Goal: Task Accomplishment & Management: Manage account settings

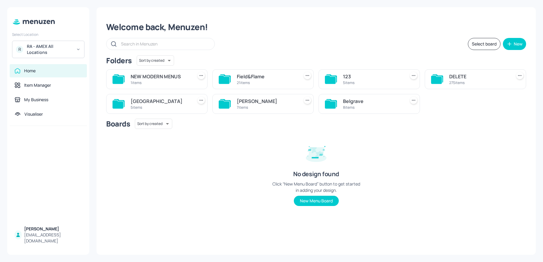
click at [250, 95] on div "[PERSON_NAME] St 7 items" at bounding box center [262, 104] width 101 height 20
click at [247, 99] on div "[PERSON_NAME]" at bounding box center [267, 101] width 60 height 7
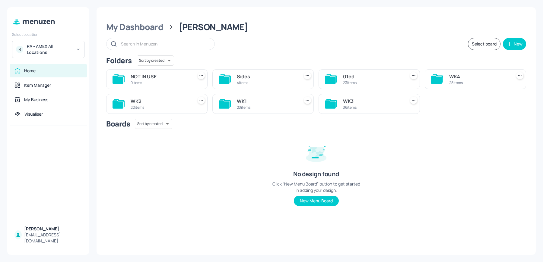
click at [244, 105] on div "23 items" at bounding box center [267, 107] width 60 height 5
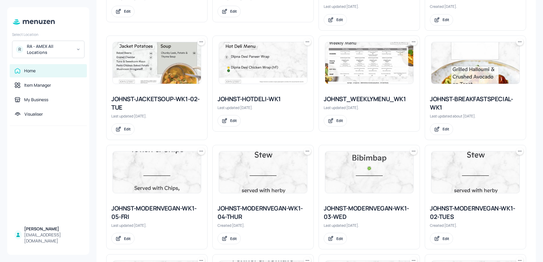
scroll to position [288, 0]
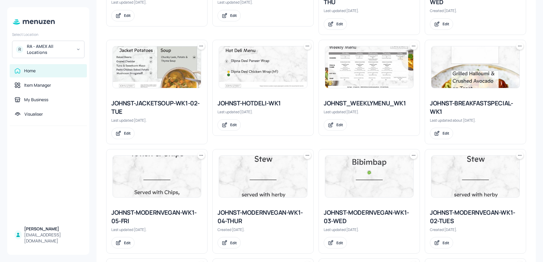
click at [458, 76] on img at bounding box center [475, 67] width 88 height 42
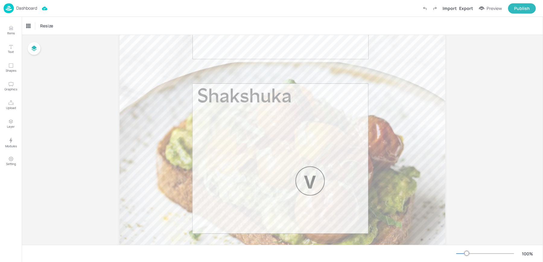
scroll to position [267, 0]
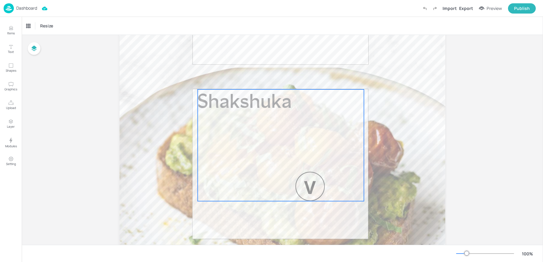
click at [281, 136] on div "Shakshuka" at bounding box center [281, 146] width 166 height 112
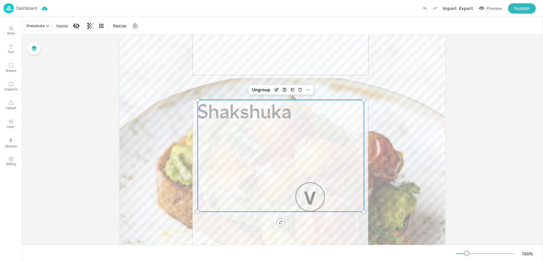
scroll to position [254, 0]
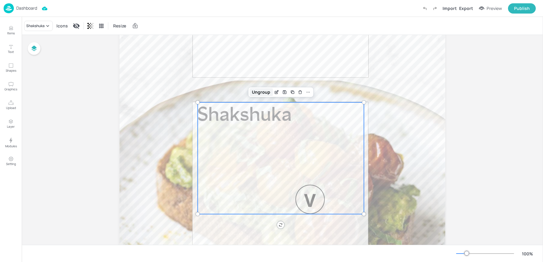
click at [259, 94] on div "Ungroup" at bounding box center [260, 92] width 23 height 8
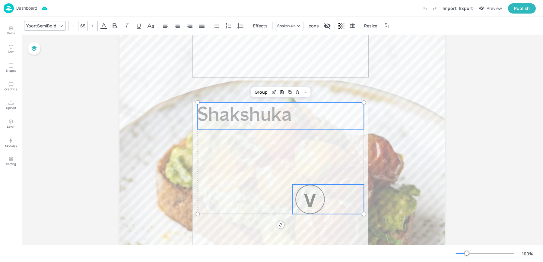
click at [310, 196] on div at bounding box center [309, 199] width 29 height 29
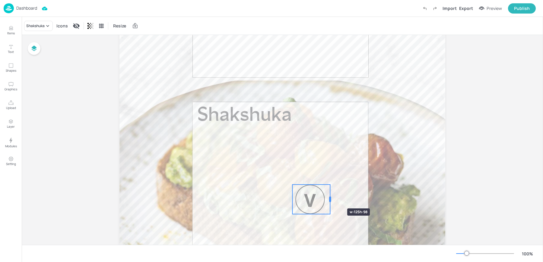
drag, startPoint x: 363, startPoint y: 199, endPoint x: 329, endPoint y: 198, distance: 33.8
click at [329, 198] on div at bounding box center [330, 199] width 2 height 5
click at [330, 186] on div at bounding box center [330, 185] width 5 height 5
drag, startPoint x: 330, startPoint y: 186, endPoint x: 321, endPoint y: 191, distance: 10.7
click at [322, 191] on div at bounding box center [324, 189] width 5 height 5
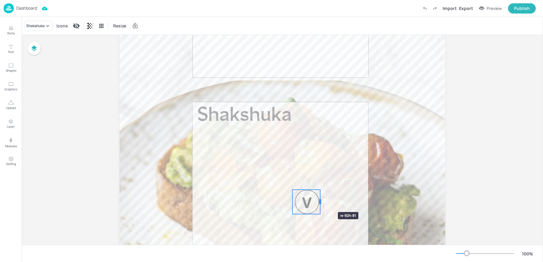
drag, startPoint x: 323, startPoint y: 201, endPoint x: 319, endPoint y: 202, distance: 3.6
click at [319, 202] on div at bounding box center [320, 201] width 2 height 5
drag, startPoint x: 312, startPoint y: 204, endPoint x: 348, endPoint y: 204, distance: 36.5
click at [348, 204] on div at bounding box center [344, 202] width 24 height 24
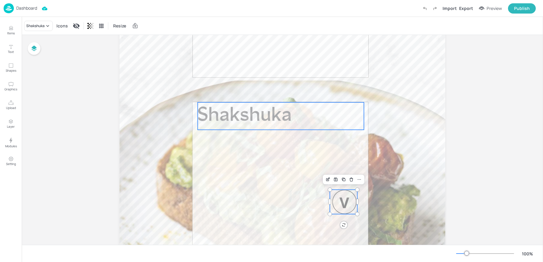
click at [229, 116] on span "Shakshuka" at bounding box center [245, 116] width 94 height 20
click at [238, 118] on span "Shakshuka" at bounding box center [245, 116] width 94 height 20
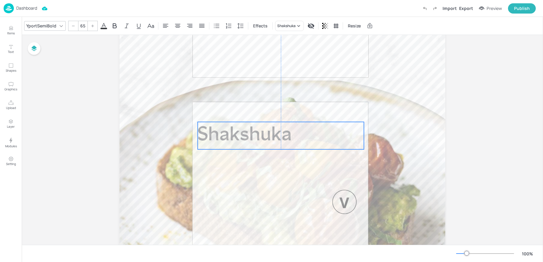
drag, startPoint x: 229, startPoint y: 116, endPoint x: 229, endPoint y: 136, distance: 19.9
click at [229, 136] on span "Shakshuka" at bounding box center [245, 136] width 94 height 20
click at [346, 206] on div at bounding box center [344, 202] width 24 height 24
click at [263, 113] on div "Group" at bounding box center [261, 112] width 18 height 8
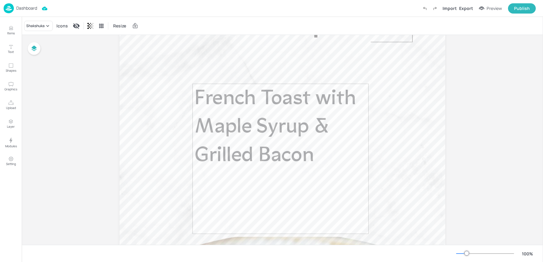
scroll to position [96, 0]
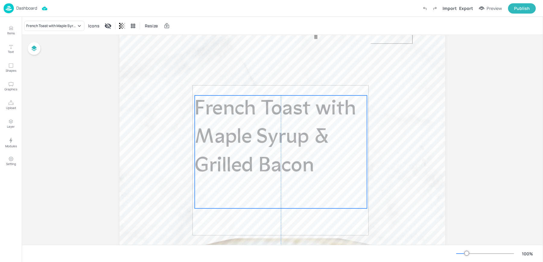
drag, startPoint x: 274, startPoint y: 133, endPoint x: 273, endPoint y: 142, distance: 9.1
click at [273, 142] on span "French Toast with Maple Syrup & Grilled Bacon" at bounding box center [275, 138] width 161 height 78
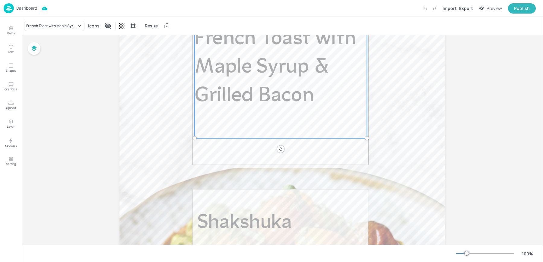
scroll to position [0, 0]
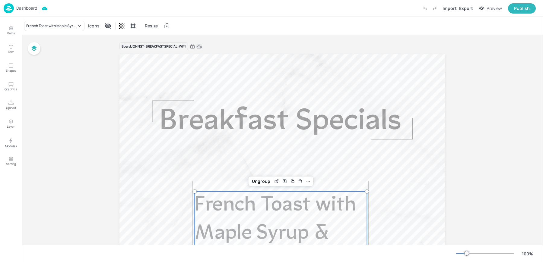
click at [201, 46] on icon at bounding box center [198, 46] width 5 height 6
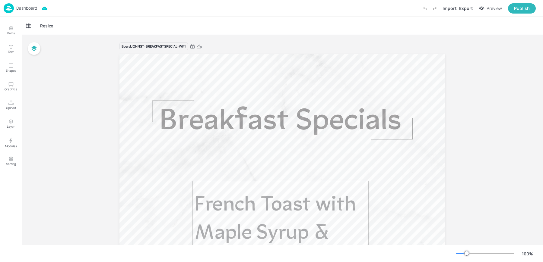
click at [12, 10] on img at bounding box center [9, 8] width 10 height 10
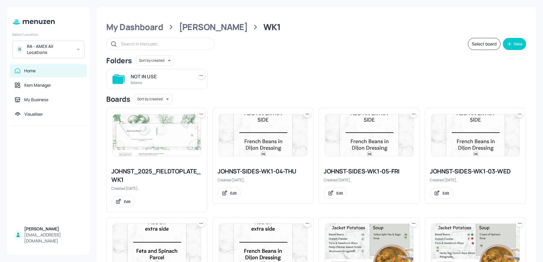
scroll to position [510, 0]
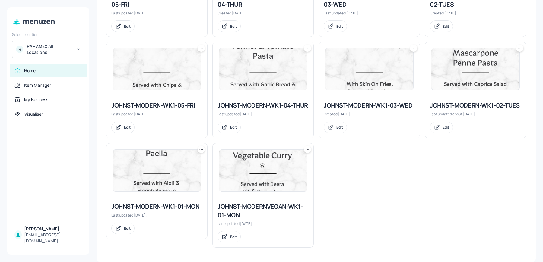
click at [230, 168] on img at bounding box center [263, 171] width 88 height 42
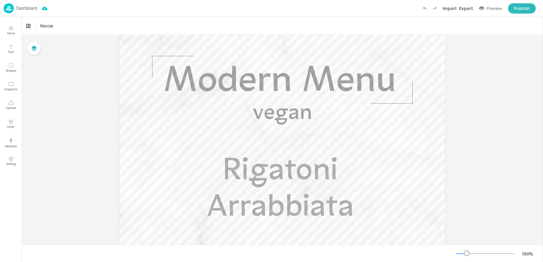
scroll to position [36, 0]
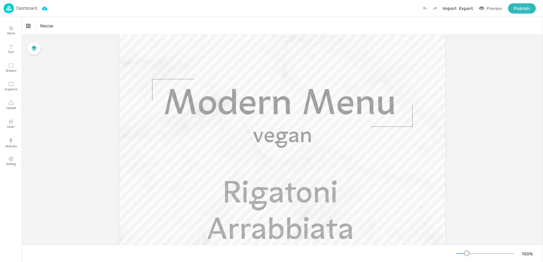
click at [9, 5] on img at bounding box center [9, 8] width 10 height 10
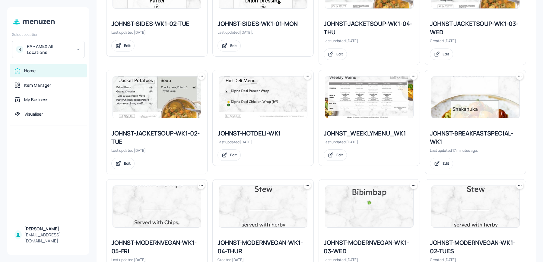
scroll to position [259, 0]
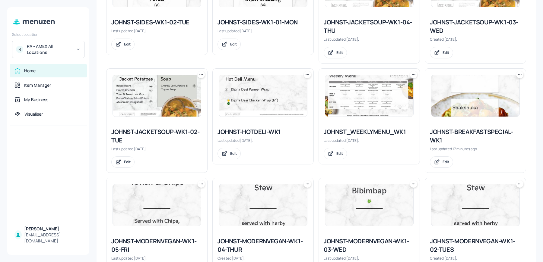
click at [357, 81] on img at bounding box center [369, 96] width 88 height 42
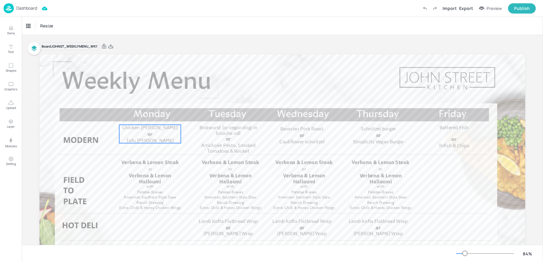
click at [157, 130] on span "Chicken [PERSON_NAME]" at bounding box center [150, 128] width 56 height 6
click at [128, 115] on div "Ungroup" at bounding box center [130, 115] width 23 height 8
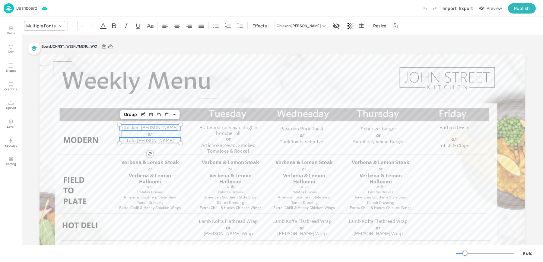
click at [130, 129] on span "Chicken [PERSON_NAME]" at bounding box center [150, 128] width 56 height 6
type input "19"
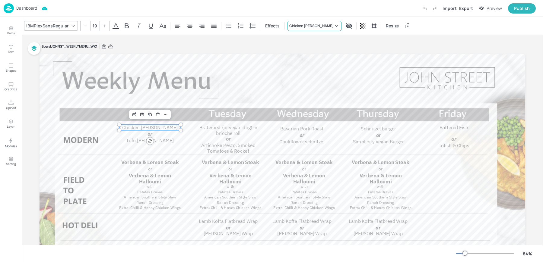
click at [294, 25] on div "Chicken [PERSON_NAME]" at bounding box center [311, 25] width 44 height 5
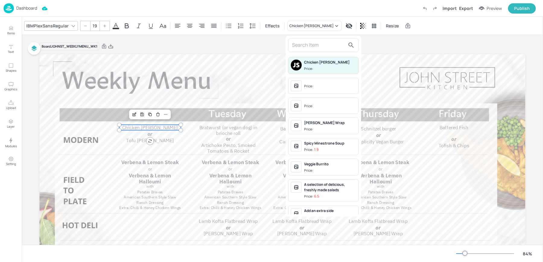
click at [320, 45] on input "text" at bounding box center [318, 45] width 53 height 10
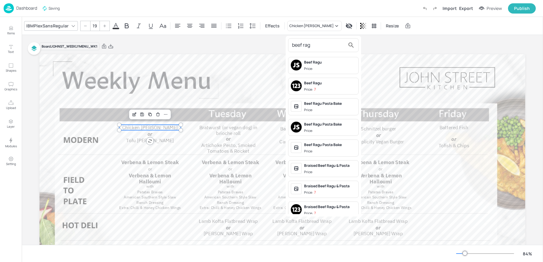
type input "beef rag"
click at [325, 66] on span "Price:" at bounding box center [330, 68] width 52 height 5
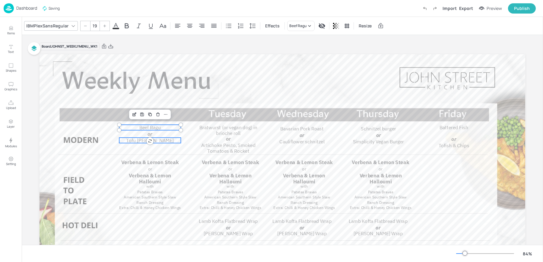
click at [132, 142] on span "Tofu [PERSON_NAME]" at bounding box center [150, 141] width 48 height 6
type input "19"
click at [297, 25] on div "Tofu [PERSON_NAME]" at bounding box center [308, 25] width 38 height 5
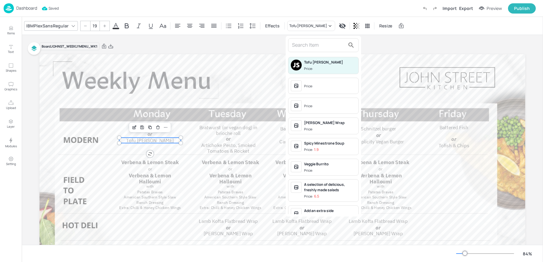
click at [314, 49] on input "text" at bounding box center [318, 45] width 53 height 10
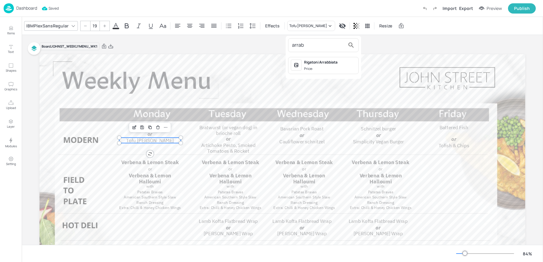
type input "arrab"
click at [326, 60] on div "Rigatoni Arrabbiata" at bounding box center [330, 62] width 52 height 5
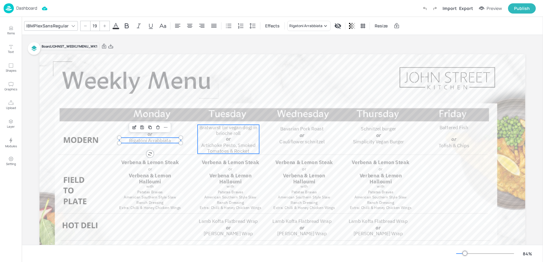
click at [217, 126] on span "Bratwurst (or vegan dog) in brioche roll" at bounding box center [228, 131] width 58 height 12
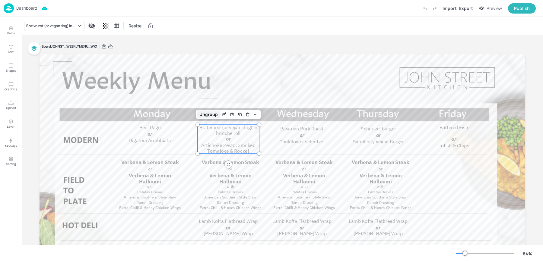
click at [212, 116] on div "Ungroup" at bounding box center [208, 115] width 23 height 8
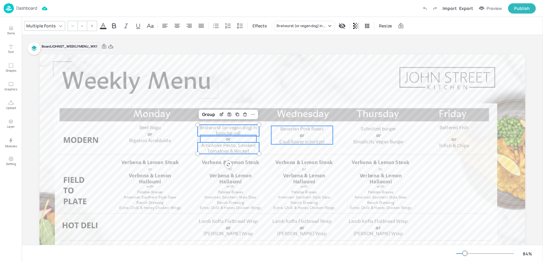
click at [308, 132] on p "or" at bounding box center [302, 136] width 56 height 8
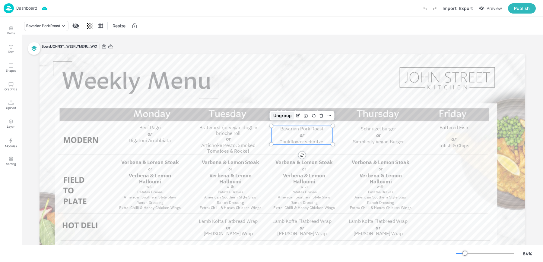
click at [275, 115] on div "Ungroup" at bounding box center [282, 116] width 23 height 8
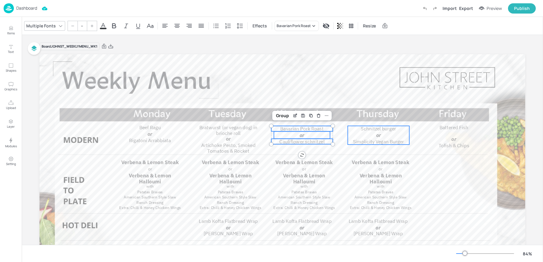
click at [383, 135] on p "or" at bounding box center [379, 136] width 56 height 8
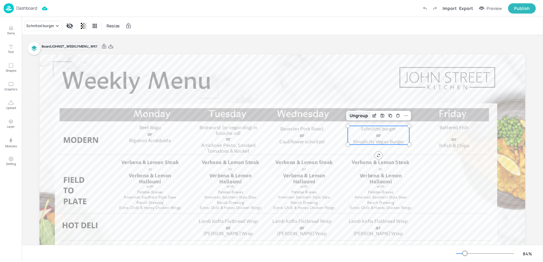
click at [353, 119] on div "Ungroup" at bounding box center [358, 116] width 23 height 8
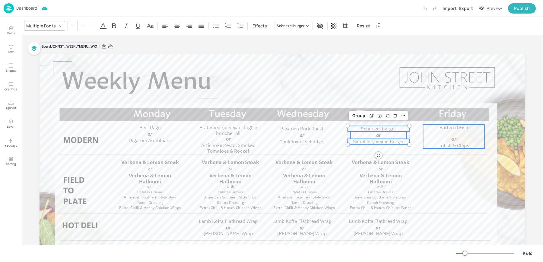
click at [448, 126] on span "Battered Fish" at bounding box center [454, 128] width 29 height 6
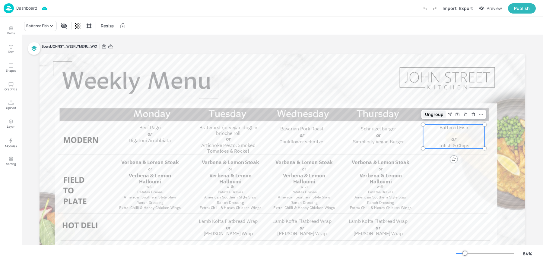
click at [432, 113] on div "Ungroup" at bounding box center [434, 115] width 23 height 8
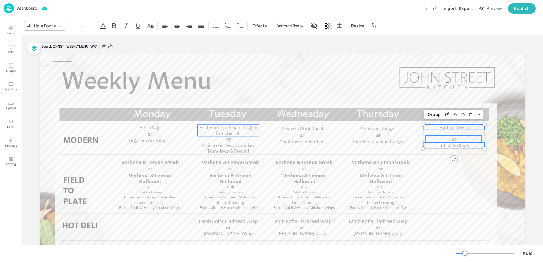
click at [224, 126] on span "Bratwurst (or vegan dog) in brioche roll" at bounding box center [228, 131] width 58 height 12
type input "19"
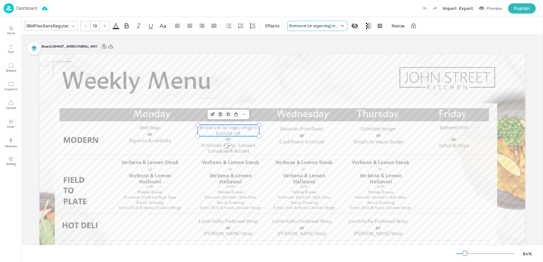
click at [309, 23] on div "Bratwurst (or vegan dog) in brioche roll" at bounding box center [314, 25] width 50 height 5
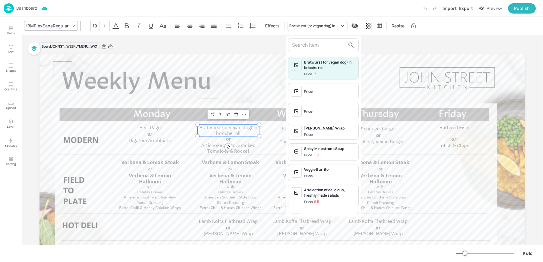
click at [311, 50] on div at bounding box center [323, 45] width 71 height 14
click at [299, 44] on input "text" at bounding box center [318, 45] width 53 height 10
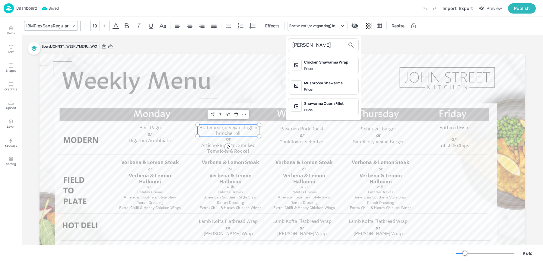
type input "[PERSON_NAME]"
click at [329, 68] on span "Price:" at bounding box center [330, 68] width 52 height 5
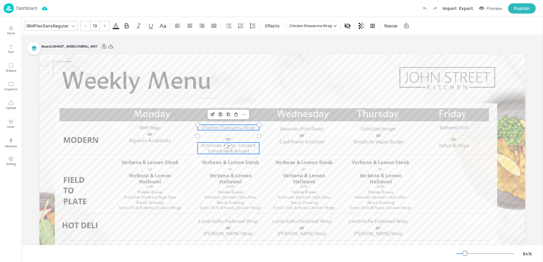
click at [211, 146] on span "Artichoke Pesto, Smoked Tomatoes & Rocket" at bounding box center [228, 148] width 54 height 12
type input "19"
click at [300, 36] on div "Board JOHNST_WEEKLYMENU_WK1 Beef Ragu Rigatoni Arrabbiata or Schnitzel burger S…" at bounding box center [283, 189] width 486 height 308
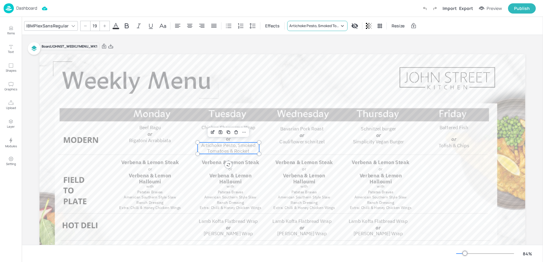
click at [301, 29] on div "Artichoke Pesto, Smoked Tomatoes & Rocket" at bounding box center [317, 26] width 60 height 10
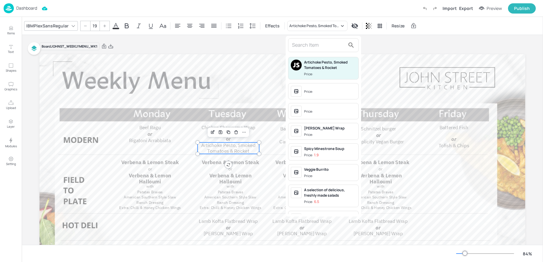
click at [307, 49] on input "text" at bounding box center [318, 45] width 53 height 10
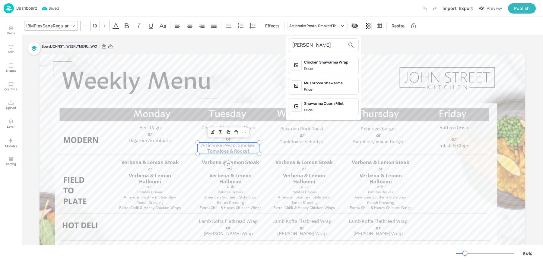
type input "[PERSON_NAME]"
click at [333, 105] on div "Shawarma Quorn Fillet" at bounding box center [330, 103] width 52 height 5
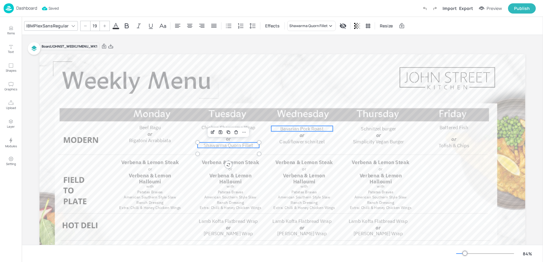
click at [294, 127] on span "Bavarian Pork Roast" at bounding box center [301, 129] width 43 height 6
type input "19"
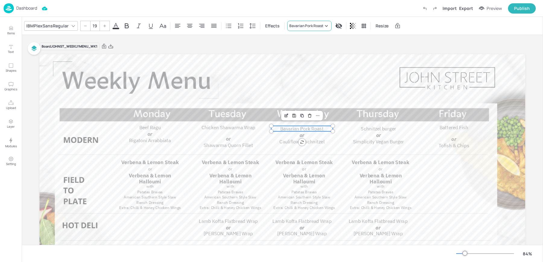
click at [306, 25] on div "Bavarian Pork Roast" at bounding box center [306, 25] width 34 height 5
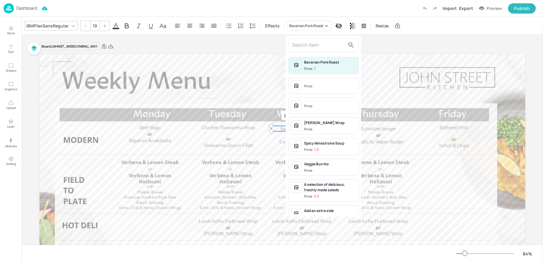
click at [304, 44] on input "text" at bounding box center [318, 45] width 53 height 10
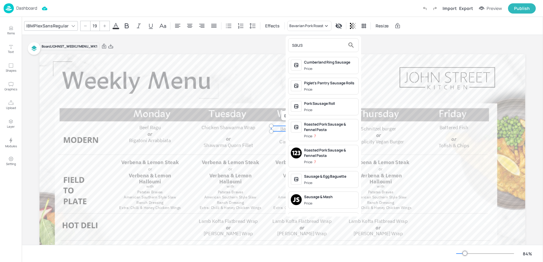
type input "saus"
click at [317, 205] on span "Price:" at bounding box center [330, 203] width 52 height 5
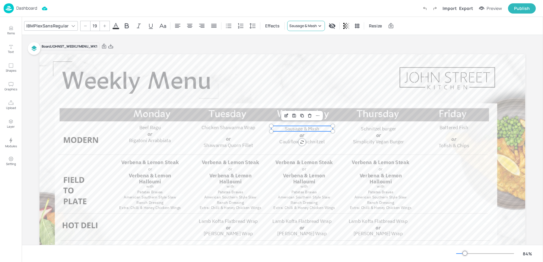
click at [295, 25] on div "Sausage & Mash" at bounding box center [302, 25] width 27 height 5
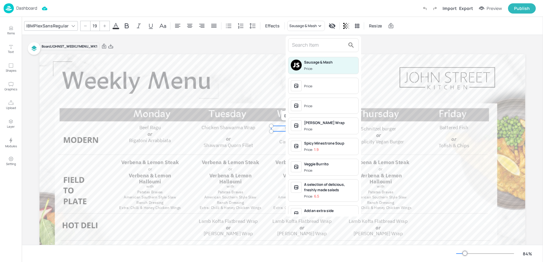
click at [304, 45] on input "text" at bounding box center [318, 45] width 53 height 10
paste input "Sausage Mash Sage & onion Gravy"
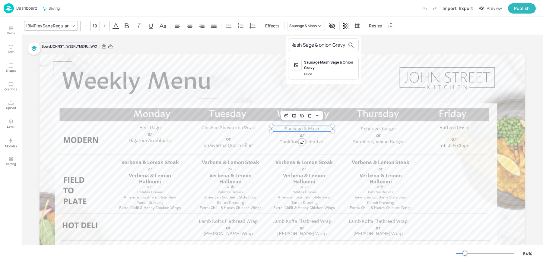
type input "Sausage Mash Sage & onion Gravy"
click at [314, 67] on div "Sausage Mash Sage & Onion Gravy" at bounding box center [330, 65] width 52 height 11
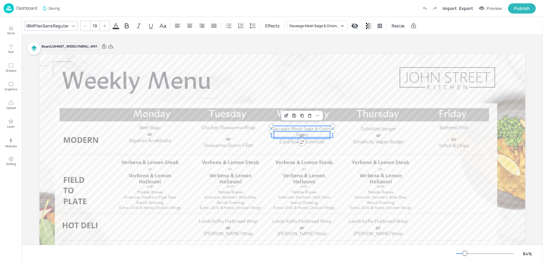
click at [298, 136] on p "or" at bounding box center [302, 136] width 56 height 8
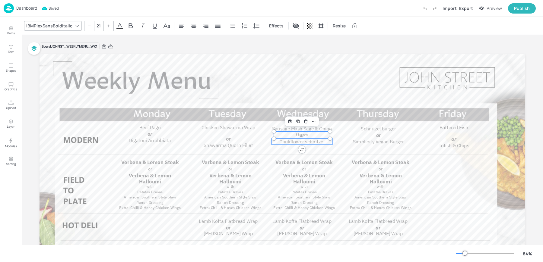
click at [290, 141] on span "Cauliflower schnitzel" at bounding box center [301, 142] width 45 height 6
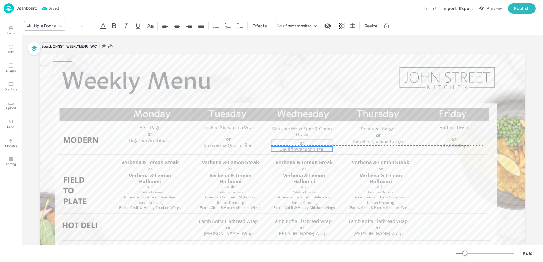
drag, startPoint x: 295, startPoint y: 136, endPoint x: 295, endPoint y: 143, distance: 6.6
click at [295, 143] on p "or" at bounding box center [302, 143] width 56 height 8
click at [290, 149] on span "Cauliflower schnitzel" at bounding box center [301, 150] width 45 height 6
type input "19"
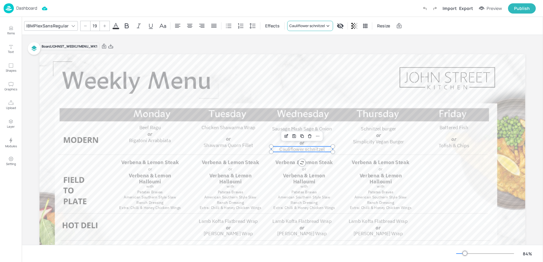
click at [295, 26] on div "Cauliflower schnitzel" at bounding box center [307, 25] width 36 height 5
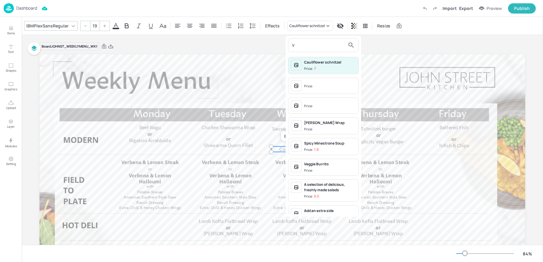
click at [305, 44] on input "v" at bounding box center [318, 45] width 53 height 10
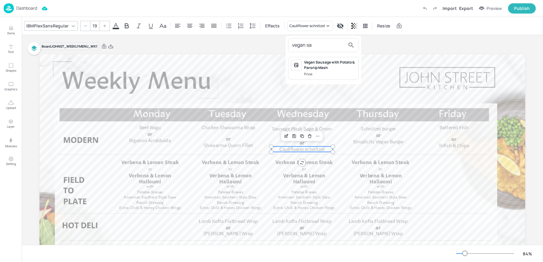
type input "vegan sa"
click at [322, 72] on span "Price:" at bounding box center [330, 74] width 52 height 5
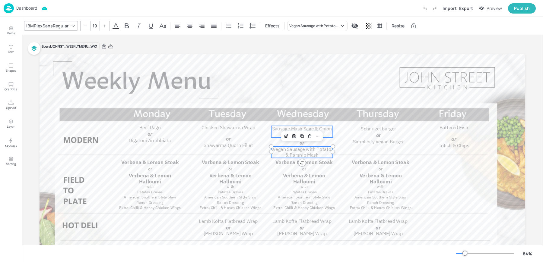
click at [278, 131] on span "Sausage Mash Sage & Onion Gravy" at bounding box center [302, 132] width 60 height 12
click at [301, 144] on span "or" at bounding box center [302, 142] width 5 height 7
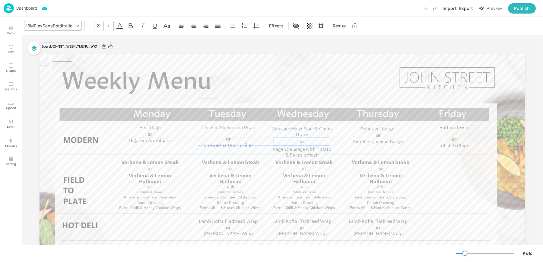
click at [298, 141] on p "or" at bounding box center [302, 142] width 56 height 8
click at [274, 129] on span "Sausage Mash Sage & Onion Gravy" at bounding box center [302, 132] width 60 height 12
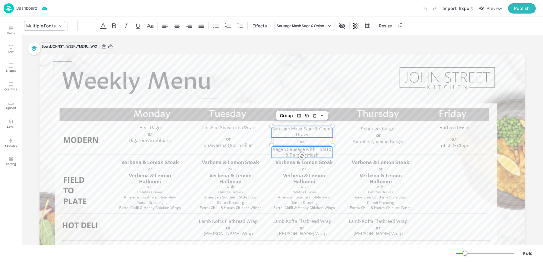
click at [281, 150] on span "Vegan Sausage with Potato & Parsnip Mash" at bounding box center [302, 153] width 59 height 12
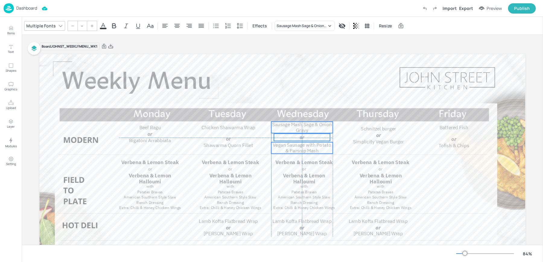
drag, startPoint x: 282, startPoint y: 134, endPoint x: 281, endPoint y: 129, distance: 4.3
click at [281, 129] on p "Sausage Mash Sage & Onion Gravy" at bounding box center [302, 127] width 62 height 11
click at [374, 130] on span "Schnitzel burger" at bounding box center [378, 129] width 35 height 6
type input "19"
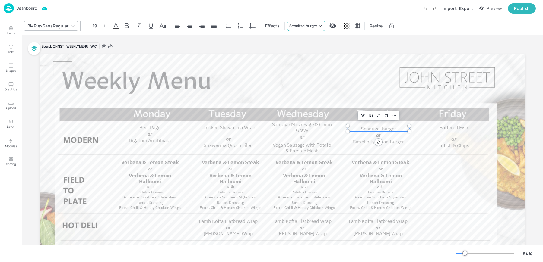
click at [295, 26] on div "Schnitzel burger" at bounding box center [303, 25] width 28 height 5
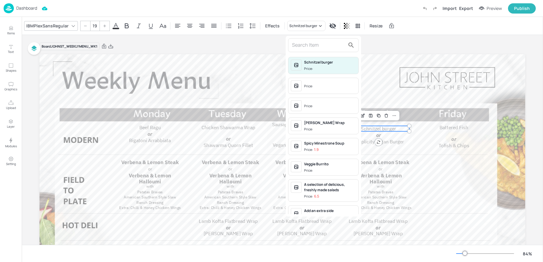
click at [312, 45] on input "text" at bounding box center [318, 45] width 53 height 10
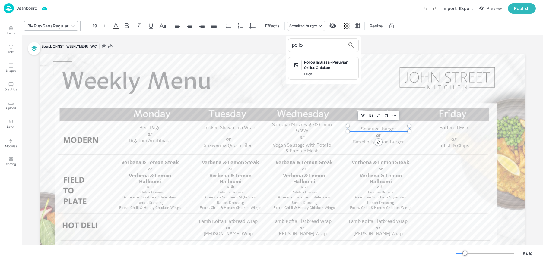
type input "pollo"
click at [348, 73] on span "Price:" at bounding box center [330, 74] width 52 height 5
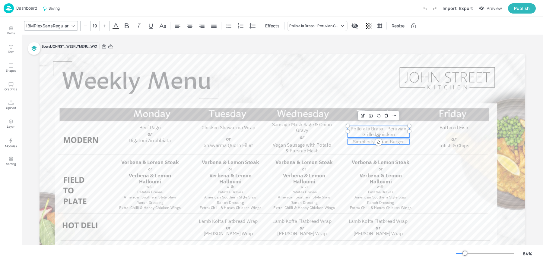
click at [361, 143] on span "Simplicity Vegan Burger" at bounding box center [378, 142] width 51 height 6
click at [376, 136] on span "or" at bounding box center [378, 135] width 5 height 7
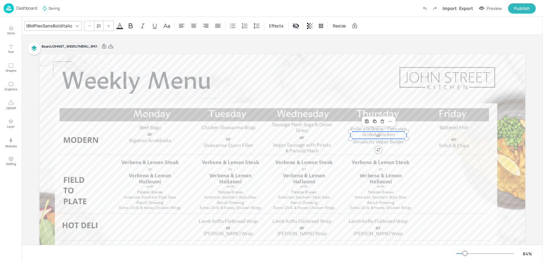
click at [376, 137] on span "or" at bounding box center [378, 135] width 5 height 7
click at [366, 144] on span "Simplicity Vegan Burger" at bounding box center [378, 142] width 51 height 6
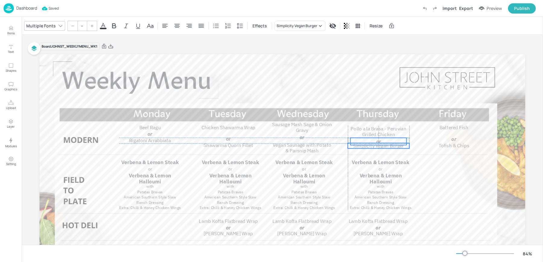
drag, startPoint x: 374, startPoint y: 138, endPoint x: 374, endPoint y: 142, distance: 3.9
click at [374, 142] on p "or" at bounding box center [379, 142] width 56 height 8
click at [375, 147] on span "Simplicity Vegan Burger" at bounding box center [378, 146] width 51 height 6
type input "19"
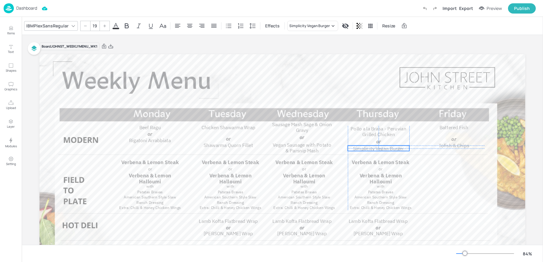
click at [377, 149] on span "Simplicity Vegan Burger" at bounding box center [378, 149] width 51 height 6
click at [296, 25] on div "Simplicity Vegan Burger" at bounding box center [309, 25] width 41 height 5
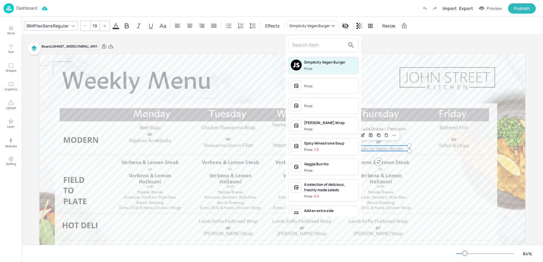
click at [312, 42] on input "text" at bounding box center [318, 45] width 53 height 10
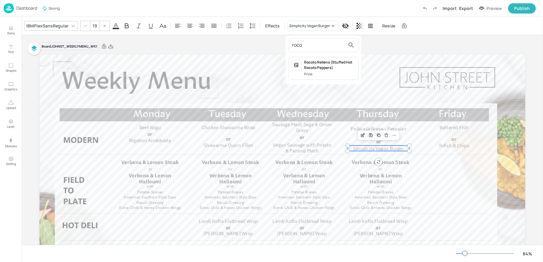
type input "roco"
click at [329, 72] on span "Price:" at bounding box center [330, 74] width 52 height 5
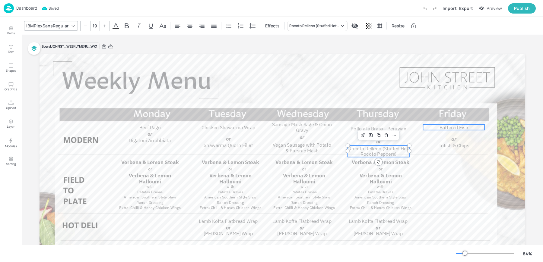
click at [452, 130] on span "Battered Fish" at bounding box center [454, 128] width 29 height 6
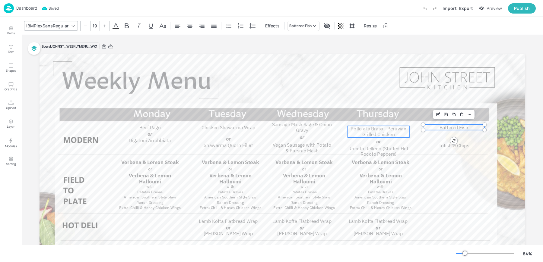
click at [359, 128] on span "Pollo a la Brasa - Peruvian Grilled Chicken" at bounding box center [379, 132] width 56 height 12
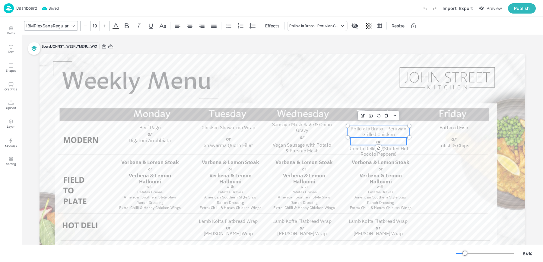
click at [372, 141] on p "or" at bounding box center [379, 142] width 56 height 8
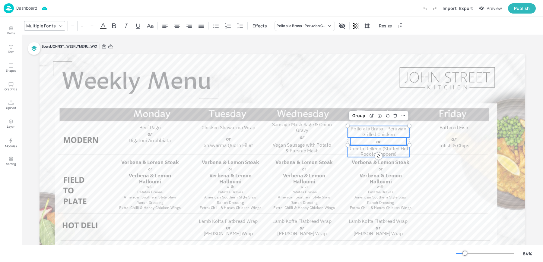
click at [370, 150] on span "Rocoto Relleno (Stuffed Hot Rocoto Peppers)" at bounding box center [378, 152] width 60 height 12
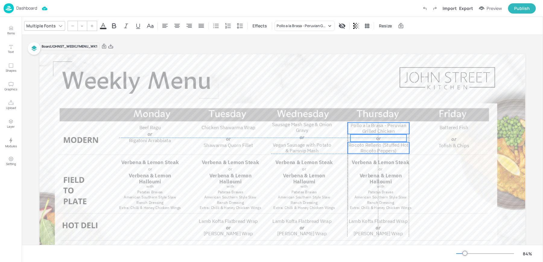
drag, startPoint x: 370, startPoint y: 133, endPoint x: 370, endPoint y: 129, distance: 4.0
click at [370, 129] on span "Pollo a la Brasa - Peruvian Grilled Chicken" at bounding box center [379, 128] width 56 height 12
click at [445, 129] on span "Battered Fish" at bounding box center [454, 128] width 29 height 6
type input "19"
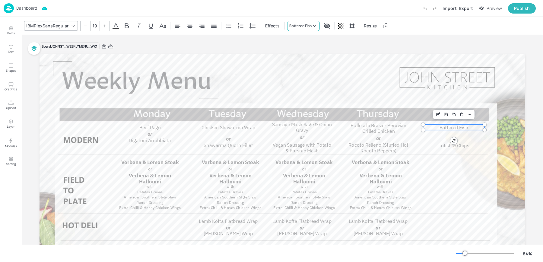
click at [292, 24] on div "Battered Fish" at bounding box center [300, 25] width 22 height 5
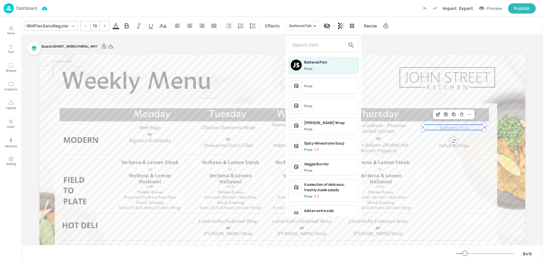
click at [301, 41] on input "text" at bounding box center [318, 45] width 53 height 10
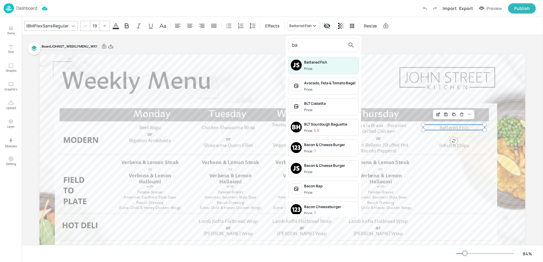
type input "b"
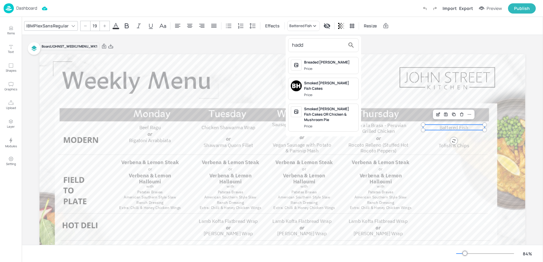
type input "hadd"
click at [440, 146] on div at bounding box center [271, 131] width 543 height 262
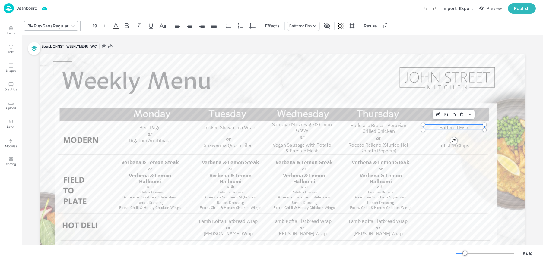
click at [447, 145] on span "Tofish & Chips" at bounding box center [454, 146] width 30 height 6
type input "19"
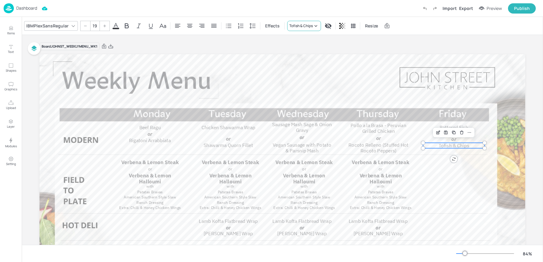
click at [303, 26] on div "Tofish & Chips" at bounding box center [301, 25] width 24 height 5
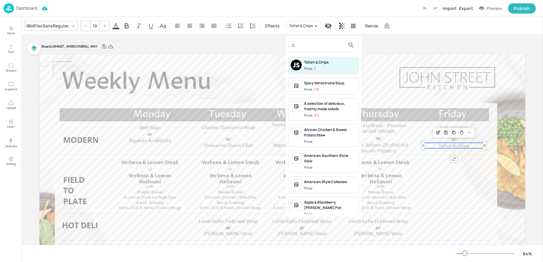
click at [303, 43] on input "c" at bounding box center [318, 45] width 53 height 10
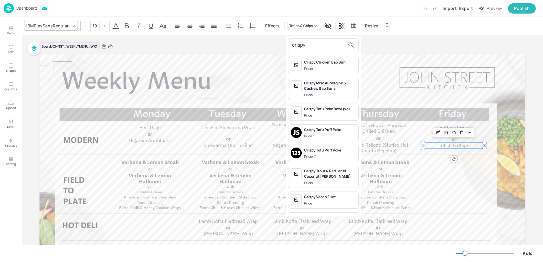
click at [306, 44] on input "crispy" at bounding box center [318, 45] width 53 height 10
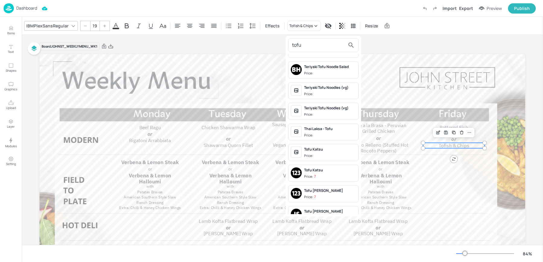
scroll to position [481, 0]
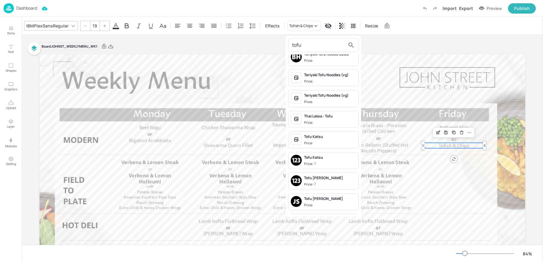
type input "tofu"
click at [11, 30] on div at bounding box center [271, 131] width 543 height 262
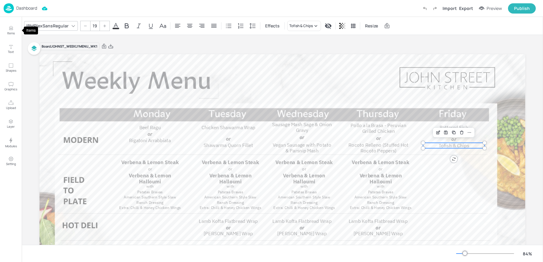
click at [13, 32] on p "Items" at bounding box center [11, 33] width 8 height 4
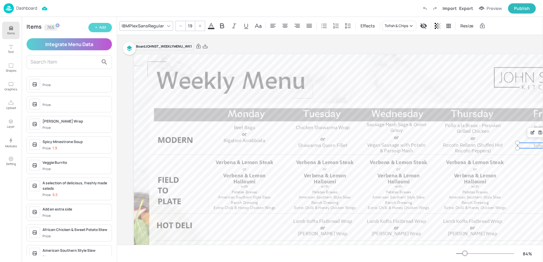
click at [100, 27] on div "Add" at bounding box center [102, 28] width 7 height 6
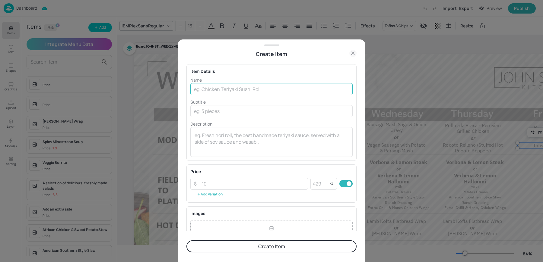
click at [254, 84] on input "text" at bounding box center [271, 89] width 162 height 12
paste input "Crispy Fried Tofu Starch Chips Vegetable Mushy Peas Tartare Sauce Lemon Wedge"
drag, startPoint x: 233, startPoint y: 89, endPoint x: 396, endPoint y: 91, distance: 162.6
click at [396, 91] on div "Create Item Item Details Name Crispy Fried Tofu Starch Chips Vegetable Mushy Pe…" at bounding box center [271, 131] width 543 height 262
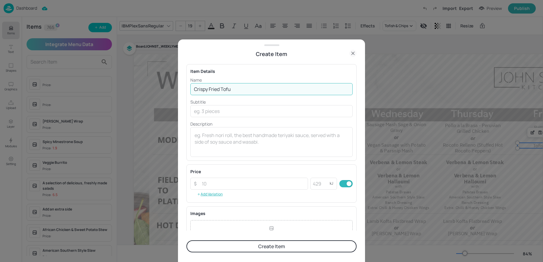
scroll to position [0, 0]
type input "Crispy Fried Tofu"
click at [213, 112] on input "text" at bounding box center [271, 111] width 162 height 12
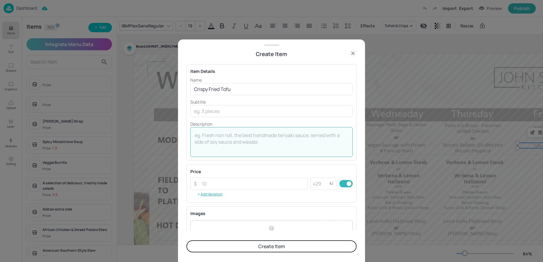
click at [203, 138] on textarea at bounding box center [272, 142] width 154 height 20
paste textarea "Starch Chips Vegetable Mushy Peas Tartare Sauce Lemon Wedge"
click at [255, 136] on textarea "Served with Starch Chips Vegetable Mushy Peas Tartare Sauce Lemon Wedge" at bounding box center [272, 142] width 154 height 20
click at [275, 135] on textarea "Served with Starch Chips, Vegetable Mushy Peas Tartare Sauce Lemon Wedge" at bounding box center [272, 142] width 154 height 20
click at [305, 136] on textarea "Served with Starch Chips, Vegetable Mushy Peas Tartare Sauce Lemon Wedge" at bounding box center [272, 142] width 154 height 20
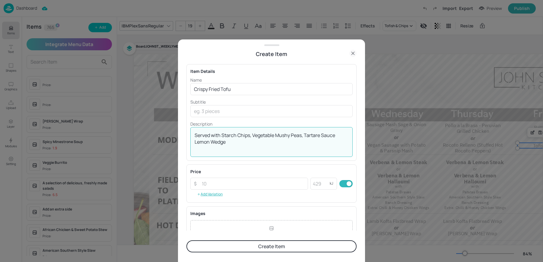
click at [194, 142] on div "Served with Starch Chips, Vegetable Mushy Peas, Tartare Sauce Lemon Wedge x ​" at bounding box center [271, 142] width 162 height 30
click at [195, 142] on textarea "Served with Starch Chips, Vegetable Mushy Peas, Tartare Sauce Lemon Wedge" at bounding box center [272, 142] width 154 height 20
type textarea "Served with Starch Chips, Vegetable Mushy Peas, Tartare Sauce & Lemon Wedge"
click at [230, 249] on button "Create Item" at bounding box center [271, 247] width 170 height 12
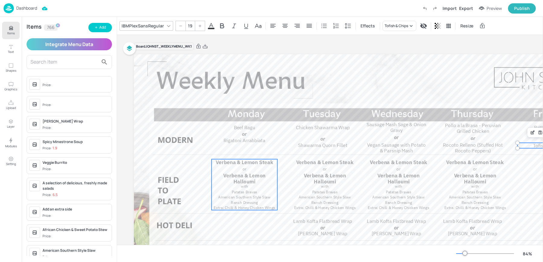
click at [246, 168] on span "or" at bounding box center [245, 169] width 4 height 5
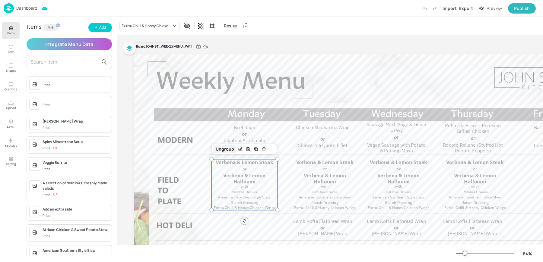
click at [223, 149] on div "Ungroup" at bounding box center [224, 149] width 23 height 8
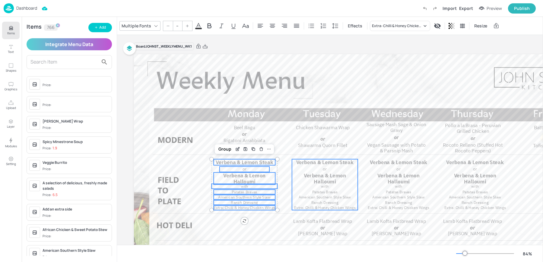
click at [343, 174] on span "Verbena & Lemon Halloumi" at bounding box center [325, 179] width 42 height 13
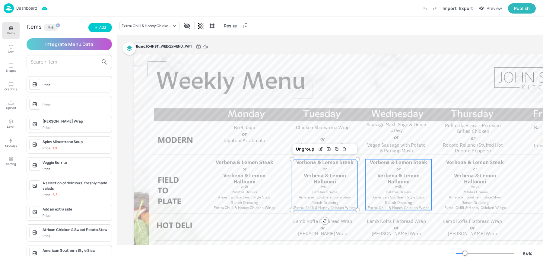
click at [401, 182] on span "Verbena & Lemon Halloumi" at bounding box center [398, 179] width 42 height 13
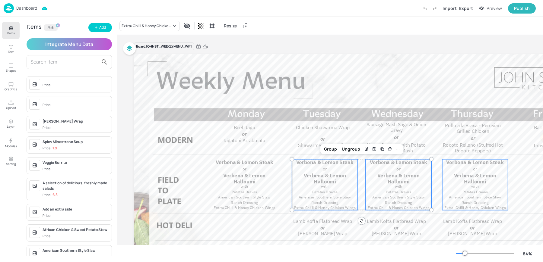
click at [467, 178] on span "Verbena & Lemon Halloumi" at bounding box center [475, 179] width 42 height 13
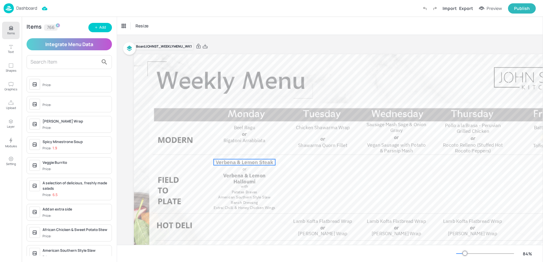
click at [219, 160] on span "Verbena & Lemon Steak" at bounding box center [245, 162] width 58 height 7
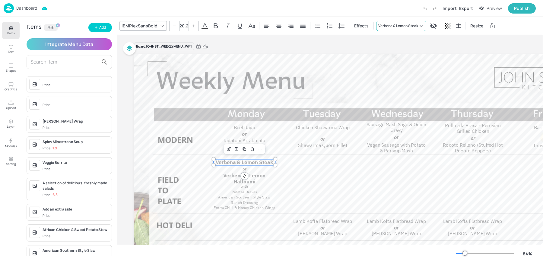
click at [396, 29] on div "Verbena & Lemon Steak" at bounding box center [401, 26] width 50 height 10
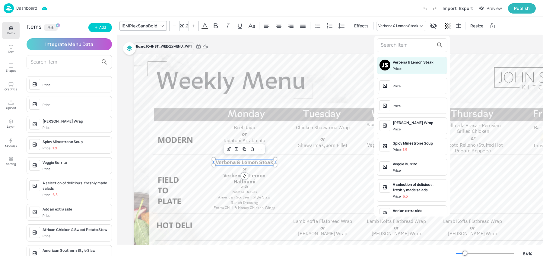
click at [389, 44] on input "text" at bounding box center [407, 45] width 53 height 10
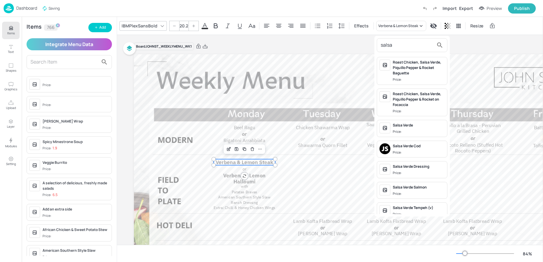
type input "salsa"
click at [405, 144] on div "Salsa Verde Cod" at bounding box center [419, 146] width 52 height 5
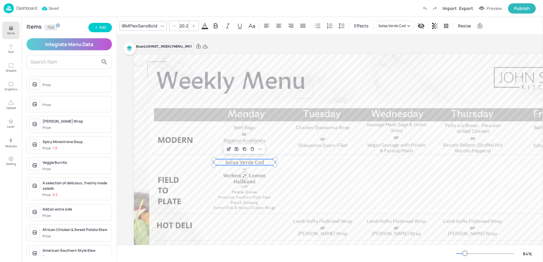
click at [231, 179] on p "Verbena & Lemon Halloumi" at bounding box center [245, 179] width 62 height 12
type input "20.2"
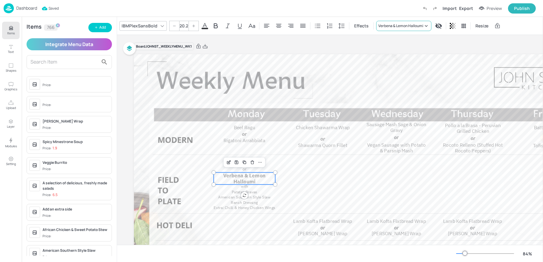
click at [411, 26] on div "Verbena & Lemon Halloumi" at bounding box center [400, 25] width 45 height 5
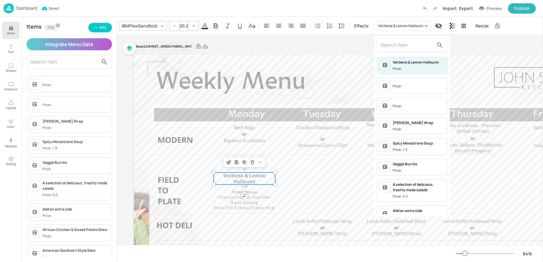
click at [398, 47] on input "text" at bounding box center [407, 45] width 53 height 10
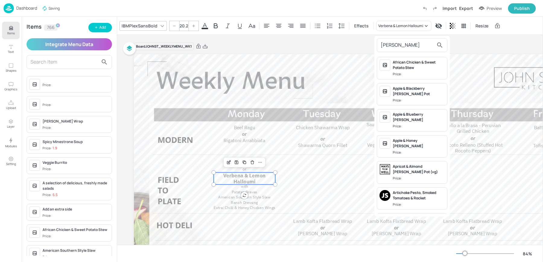
type input "cherm"
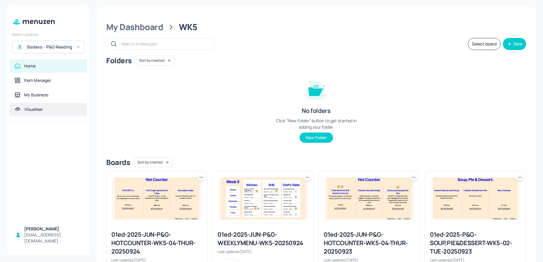
click at [35, 106] on div "Visualiser" at bounding box center [33, 109] width 18 height 6
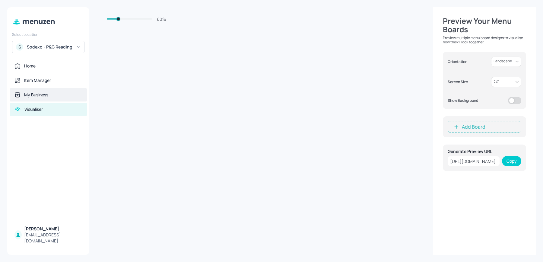
click at [39, 98] on div "My Business" at bounding box center [48, 94] width 77 height 13
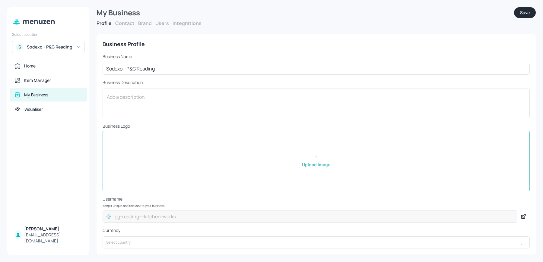
click at [160, 24] on button "Users" at bounding box center [162, 23] width 14 height 7
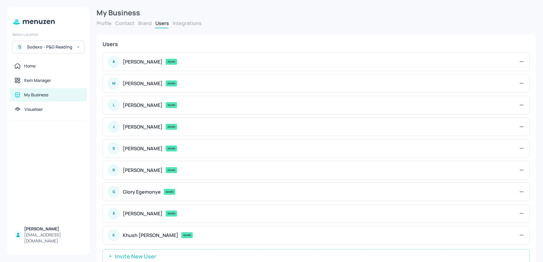
click at [135, 254] on span "Invite New User" at bounding box center [135, 257] width 47 height 6
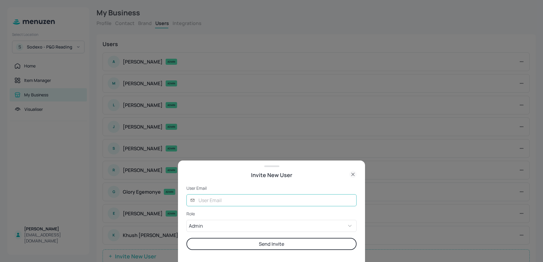
click at [210, 200] on input "text" at bounding box center [276, 201] width 162 height 12
type input "nishita@digital-messaging.com"
click at [186, 238] on button "Send Invite" at bounding box center [271, 244] width 170 height 12
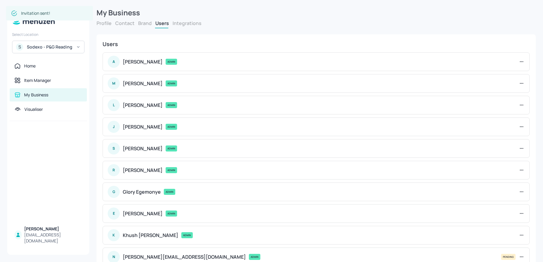
scroll to position [40, 0]
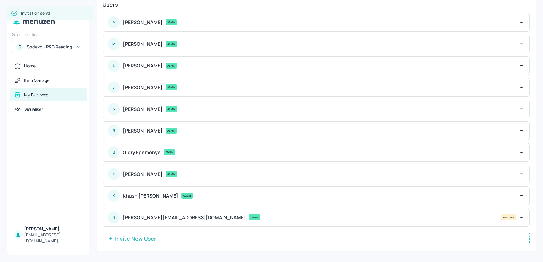
click at [27, 43] on div "S Sodexo - P&G Reading" at bounding box center [48, 47] width 72 height 13
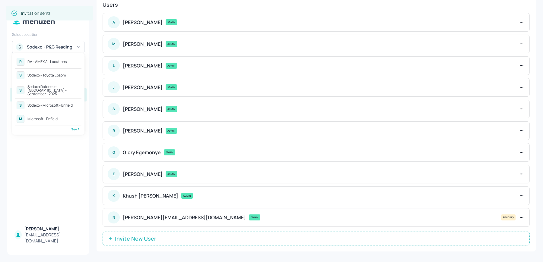
click at [57, 62] on div "RA - AMEX All Locations" at bounding box center [46, 62] width 39 height 4
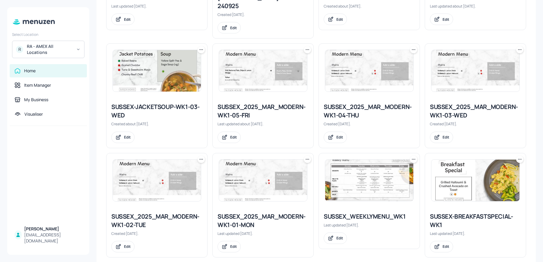
scroll to position [283, 0]
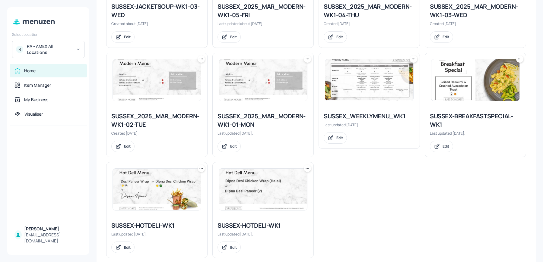
click at [356, 80] on img at bounding box center [369, 80] width 88 height 42
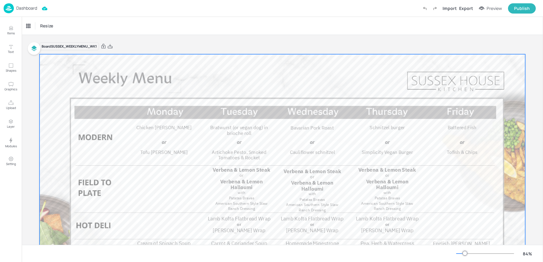
click at [170, 129] on span "Chicken [PERSON_NAME]" at bounding box center [164, 128] width 56 height 6
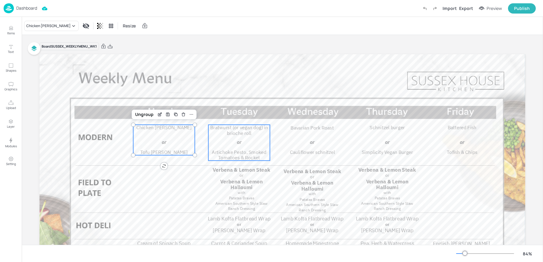
click at [247, 138] on div "Bratwurst (or vegan dog) in brioche roll Artichoke Pesto, Smoked Tomatoes & Roc…" at bounding box center [239, 143] width 62 height 36
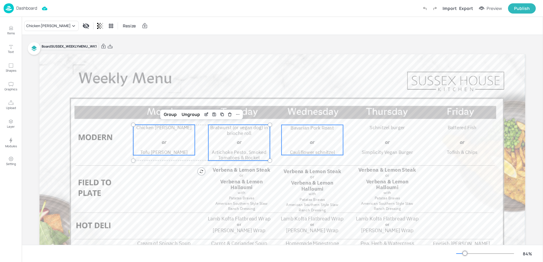
click at [319, 133] on div "Bavarian Pork Roast Cauliflower schnitzel or" at bounding box center [312, 140] width 62 height 30
click at [396, 133] on div "Schnitzel burger Simplicity Vegan Burger or" at bounding box center [388, 140] width 62 height 30
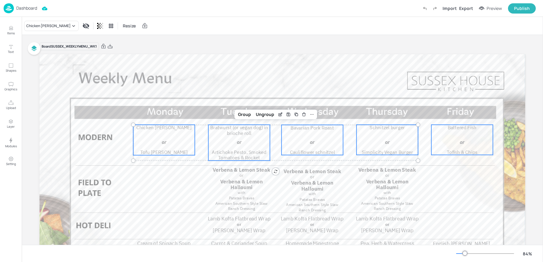
click at [474, 132] on div "Battered Fish Tofish & Chips or" at bounding box center [462, 140] width 62 height 30
click at [288, 115] on div "Group" at bounding box center [282, 115] width 18 height 8
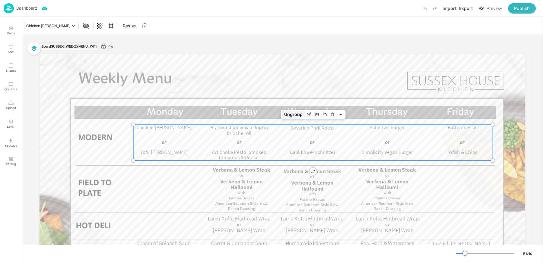
click at [294, 115] on div "Ungroup" at bounding box center [293, 115] width 23 height 8
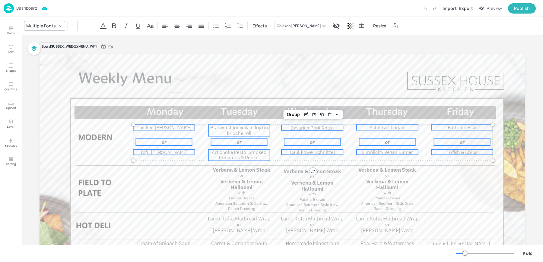
click at [158, 129] on span "Chicken [PERSON_NAME]" at bounding box center [164, 128] width 56 height 6
type input "19"
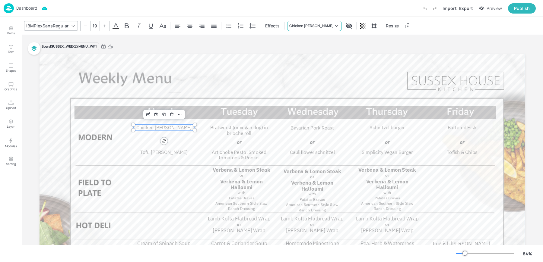
click at [294, 23] on div "Chicken [PERSON_NAME]" at bounding box center [314, 26] width 55 height 10
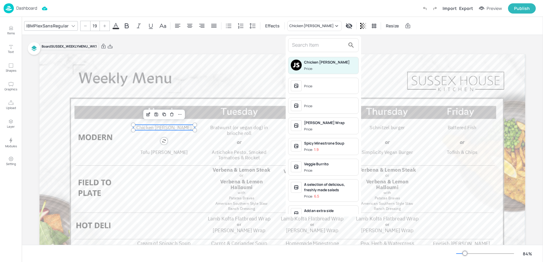
click at [318, 46] on input "text" at bounding box center [318, 45] width 53 height 10
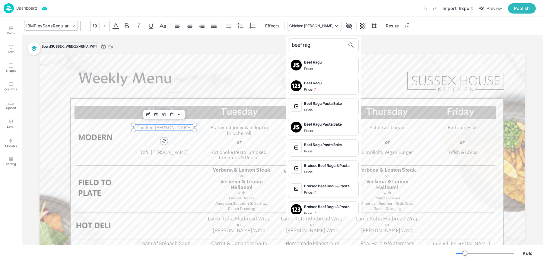
type input "beef rag"
click at [320, 68] on span "Price:" at bounding box center [330, 68] width 52 height 5
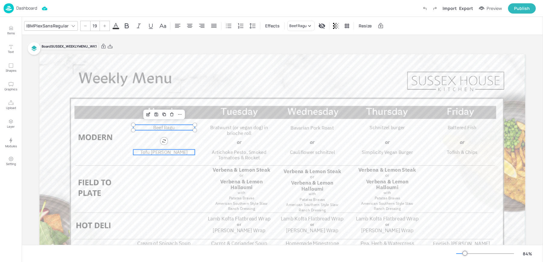
click at [163, 154] on span "Tofu [PERSON_NAME]" at bounding box center [164, 153] width 48 height 6
type input "19"
click at [294, 28] on div "Tofu [PERSON_NAME]" at bounding box center [308, 25] width 38 height 5
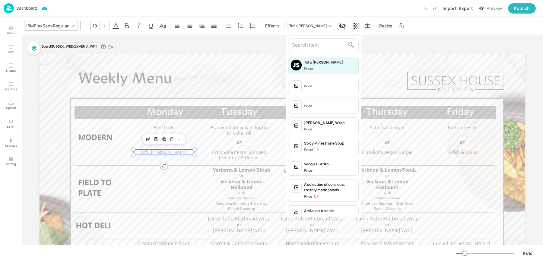
click at [311, 47] on input "text" at bounding box center [318, 45] width 53 height 10
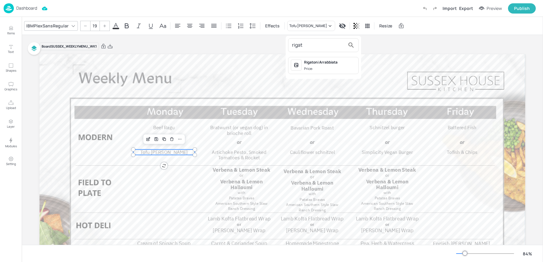
type input "rigat"
click at [330, 70] on span "Price:" at bounding box center [330, 68] width 52 height 5
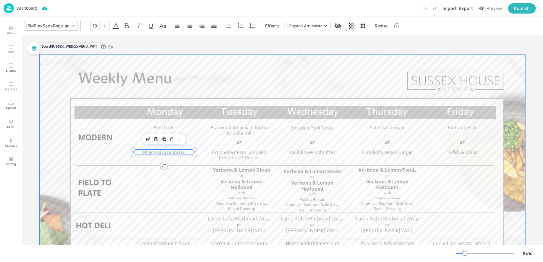
click at [238, 128] on span "Bratwurst (or vegan dog) in brioche roll" at bounding box center [239, 131] width 58 height 12
type input "19"
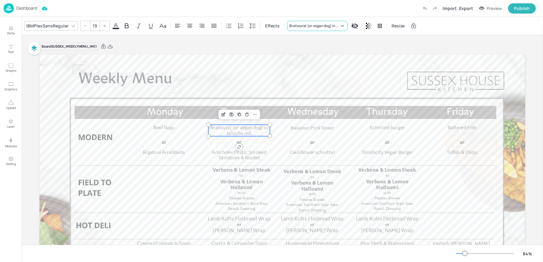
click at [316, 29] on div "Bratwurst (or vegan dog) in brioche roll" at bounding box center [317, 26] width 60 height 10
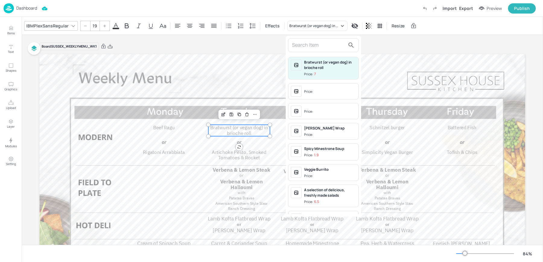
click at [317, 45] on input "text" at bounding box center [318, 45] width 53 height 10
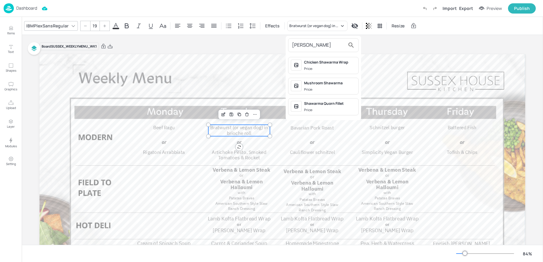
type input "[PERSON_NAME]"
drag, startPoint x: 334, startPoint y: 68, endPoint x: 309, endPoint y: 92, distance: 34.8
click at [334, 68] on span "Price:" at bounding box center [330, 68] width 52 height 5
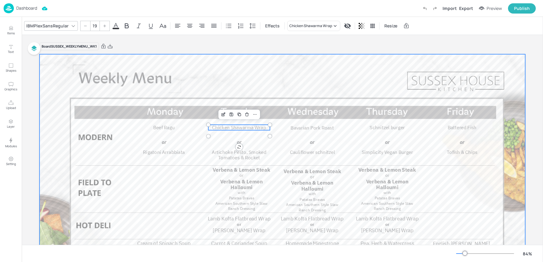
click at [230, 163] on div at bounding box center [283, 190] width 486 height 273
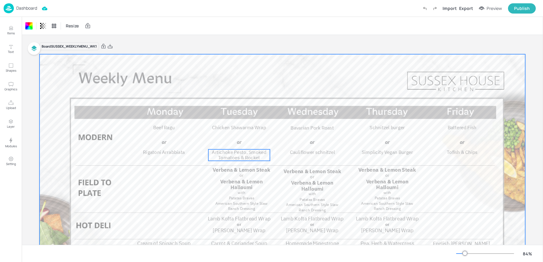
click at [229, 158] on span "Artichoke Pesto, Smoked Tomatoes & Rocket" at bounding box center [239, 155] width 54 height 12
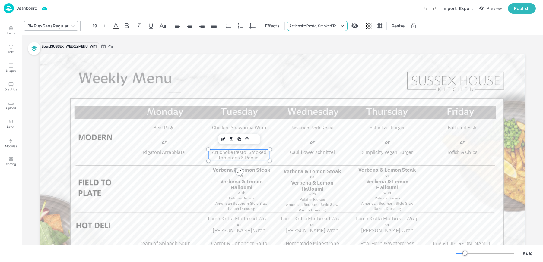
click at [310, 26] on div "Artichoke Pesto, Smoked Tomatoes & Rocket" at bounding box center [314, 25] width 50 height 5
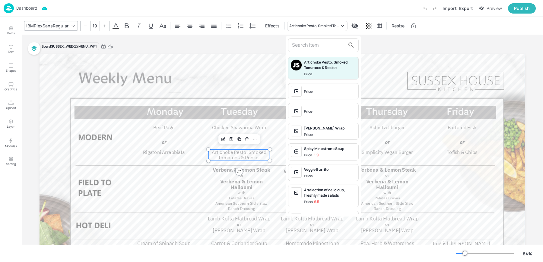
click at [313, 46] on input "text" at bounding box center [318, 45] width 53 height 10
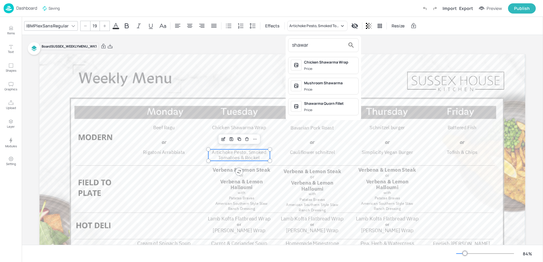
type input "shawar"
click at [325, 105] on div "Shawarma Quorn Fillet" at bounding box center [330, 103] width 52 height 5
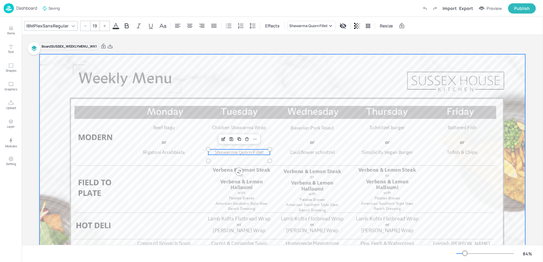
click at [297, 132] on div at bounding box center [283, 190] width 486 height 273
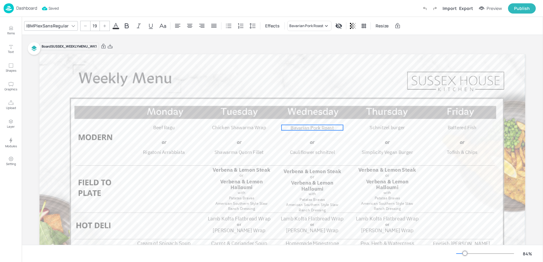
click at [309, 130] on span "Bavarian Pork Roast" at bounding box center [312, 128] width 43 height 6
click at [303, 26] on div "Bavarian Pork Roast" at bounding box center [306, 25] width 34 height 5
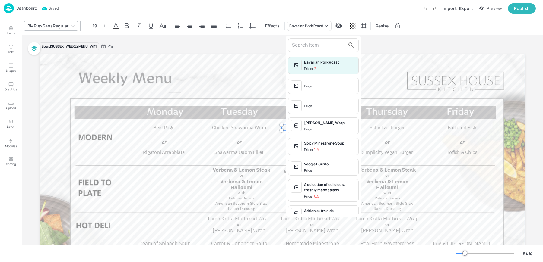
click at [302, 43] on input "text" at bounding box center [318, 45] width 53 height 10
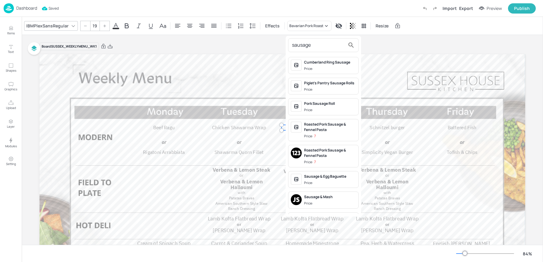
click at [325, 46] on input "sausage" at bounding box center [318, 45] width 53 height 10
paste input "Sausage Mash Sage & onion Gravy"
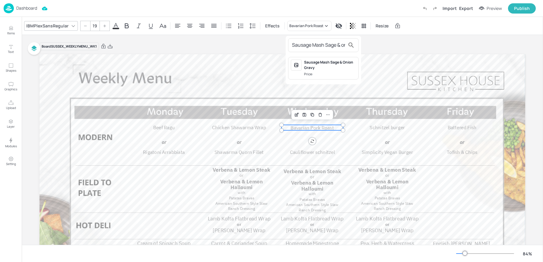
scroll to position [0, 23]
type input "Sausage Mash Sage & onion Gravy"
click at [323, 68] on div "Sausage Mash Sage & Onion Gravy" at bounding box center [330, 65] width 52 height 11
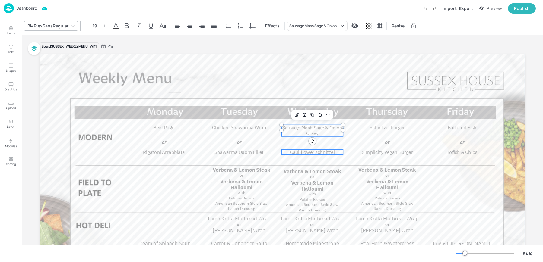
click at [297, 155] on span "Cauliflower schnitzel" at bounding box center [312, 152] width 45 height 6
type input "19"
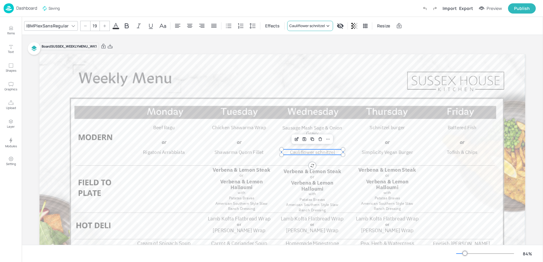
click at [301, 27] on div "Cauliflower schnitzel" at bounding box center [307, 25] width 36 height 5
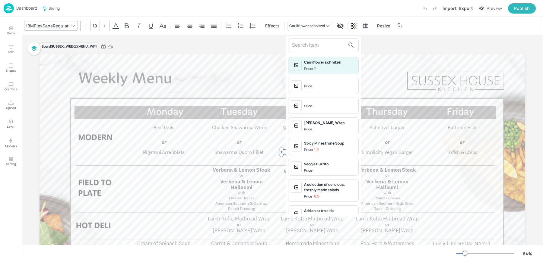
click at [302, 46] on input "text" at bounding box center [318, 45] width 53 height 10
paste input "Vegan Sausage with Potato & Parsnip Mash"
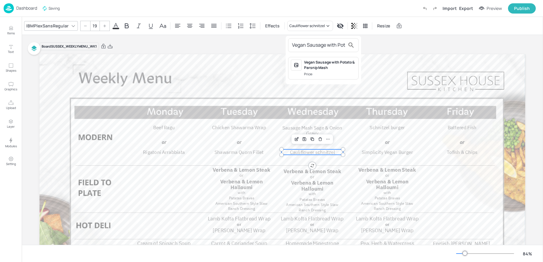
scroll to position [0, 42]
type input "Vegan Sausage with Potato & Parsnip Mash"
click at [319, 67] on div "Vegan Sausage with Potato & Parsnip Mash" at bounding box center [330, 65] width 52 height 11
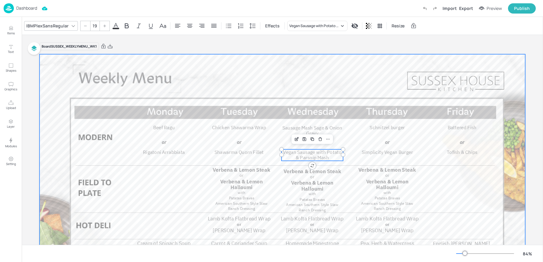
click at [382, 135] on div at bounding box center [283, 190] width 486 height 273
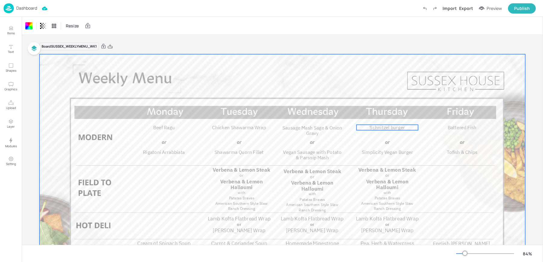
click at [381, 129] on span "Schnitzel burger" at bounding box center [387, 128] width 35 height 6
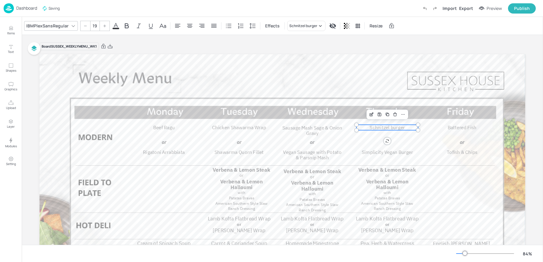
click at [305, 33] on div "IBMPlexSansRegular 19 Effects Schnitzel burger Resize" at bounding box center [282, 26] width 521 height 18
click at [304, 27] on div "Schnitzel burger" at bounding box center [303, 25] width 28 height 5
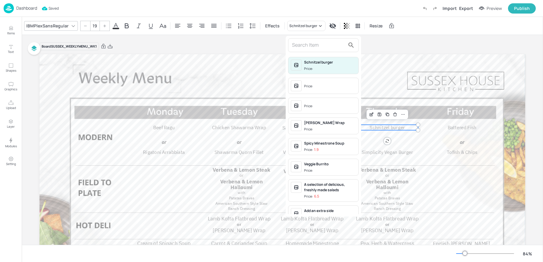
click at [310, 54] on div "Schnitzel burger Price: Price: Price: Fajita Halloumi Wrap Price: Spicy Minestr…" at bounding box center [323, 126] width 75 height 181
click at [307, 47] on input "text" at bounding box center [318, 45] width 53 height 10
paste input "Pollo a la brasa - Peruvian grilled chicken (halal)"
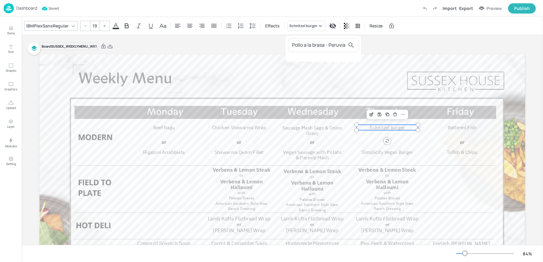
scroll to position [0, 51]
click at [308, 44] on input "Pollo a la brasa - Peruvian grilled chicken (halal)" at bounding box center [318, 45] width 53 height 10
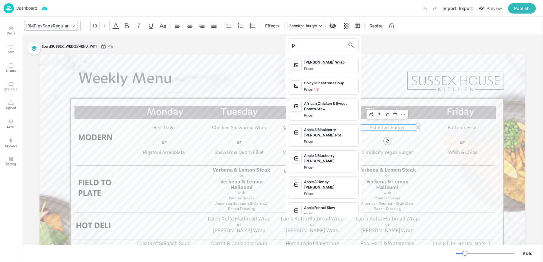
scroll to position [0, 0]
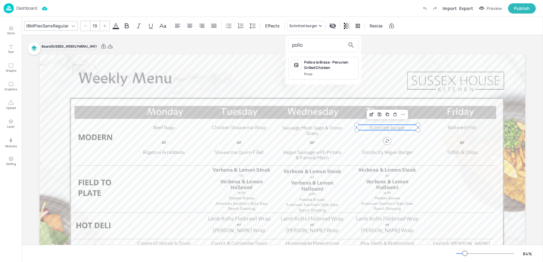
type input "pollo"
click at [329, 67] on div "Pollo a la Brasa - Peruvian Grilled Chicken" at bounding box center [330, 65] width 52 height 11
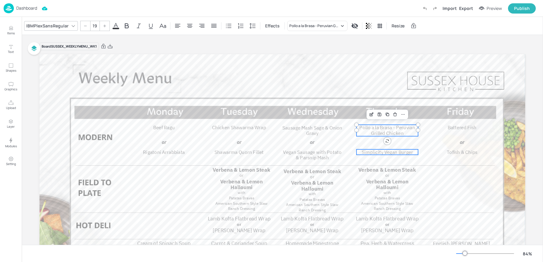
click at [362, 152] on span "Simplicity Vegan Burger" at bounding box center [387, 152] width 51 height 6
type input "19"
click at [303, 20] on div "IBMPlexSansRegular 19 Effects Simplicity Vegan Burger Resize" at bounding box center [282, 26] width 521 height 18
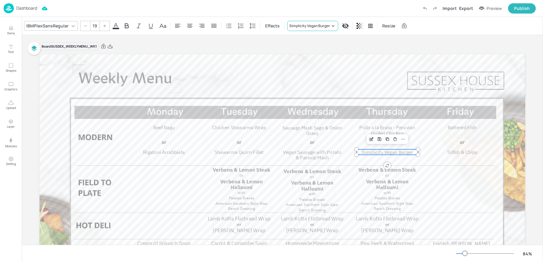
click at [303, 30] on div "Simplicity Vegan Burger" at bounding box center [312, 26] width 51 height 10
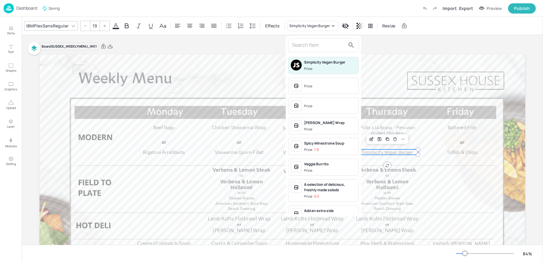
click at [301, 43] on input "text" at bounding box center [318, 45] width 53 height 10
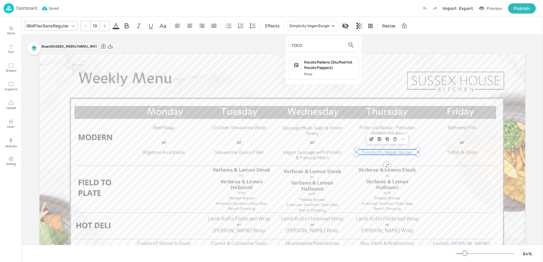
type input "roco"
click at [320, 72] on span "Price:" at bounding box center [330, 74] width 52 height 5
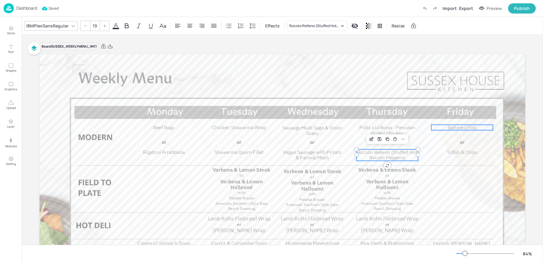
click at [451, 125] on span "Battered Fish" at bounding box center [462, 128] width 29 height 6
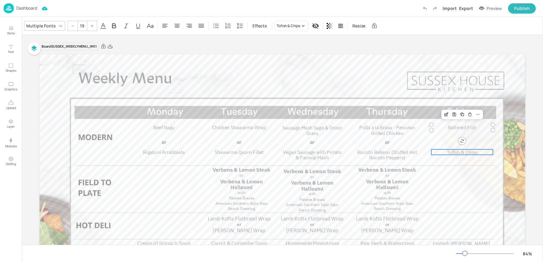
click at [453, 152] on span "Tofish & Chips" at bounding box center [462, 152] width 30 height 6
type input "19"
click at [301, 24] on div "Tofish & Chips" at bounding box center [301, 25] width 24 height 5
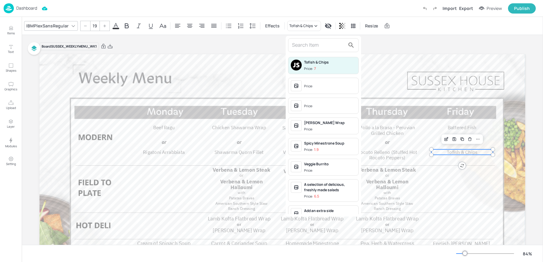
click at [311, 49] on input "text" at bounding box center [318, 45] width 53 height 10
click at [308, 46] on input "text" at bounding box center [318, 45] width 53 height 10
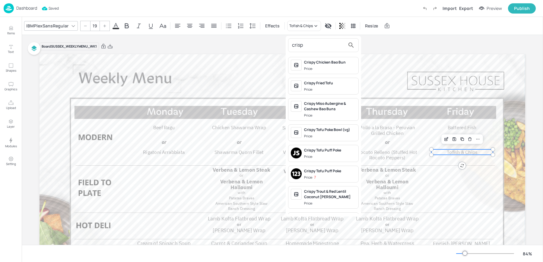
type input "crisp"
click at [326, 87] on span "Price:" at bounding box center [330, 89] width 52 height 5
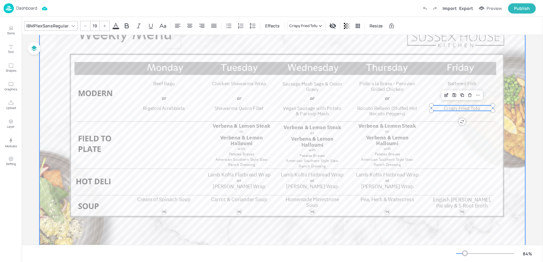
scroll to position [50, 0]
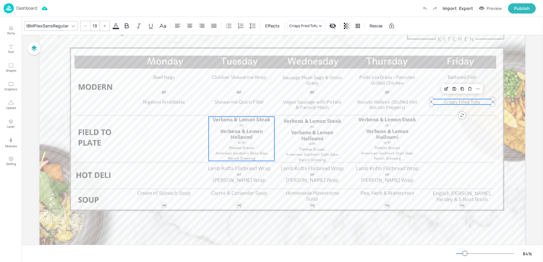
click at [230, 133] on span "Verbena & Lemon Halloumi" at bounding box center [241, 134] width 42 height 13
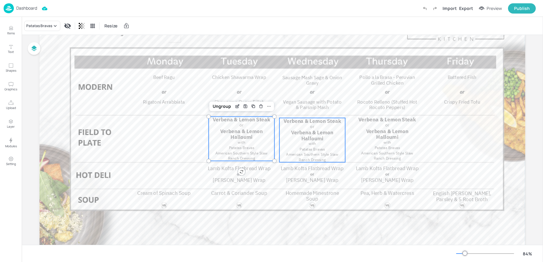
click at [319, 135] on span "Verbena & Lemon Halloumi" at bounding box center [312, 135] width 42 height 13
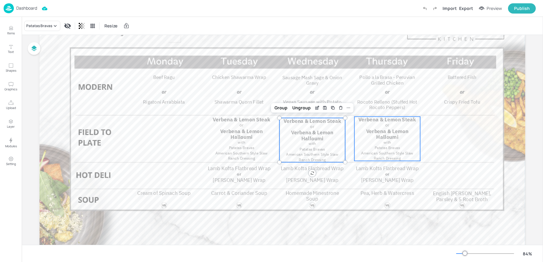
click at [391, 133] on span "Verbena & Lemon Halloumi" at bounding box center [387, 134] width 42 height 13
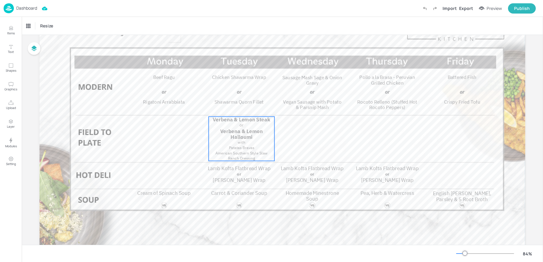
click at [217, 122] on span "Verbena & Lemon Steak" at bounding box center [242, 119] width 58 height 7
click at [222, 107] on div "Ungroup" at bounding box center [221, 107] width 23 height 8
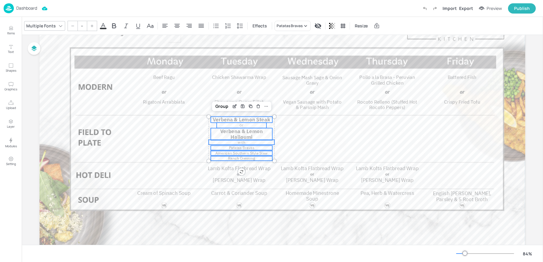
click at [223, 121] on span "Verbena & Lemon Steak" at bounding box center [242, 119] width 58 height 7
type input "20.2"
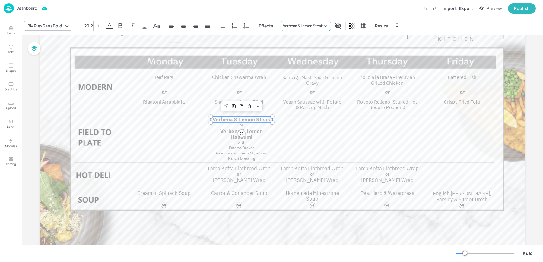
click at [293, 27] on div "Verbena & Lemon Steak" at bounding box center [303, 25] width 40 height 5
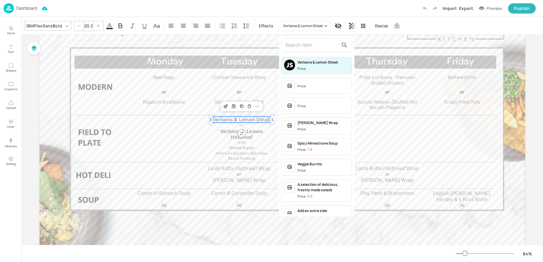
click at [302, 47] on input "text" at bounding box center [311, 45] width 53 height 10
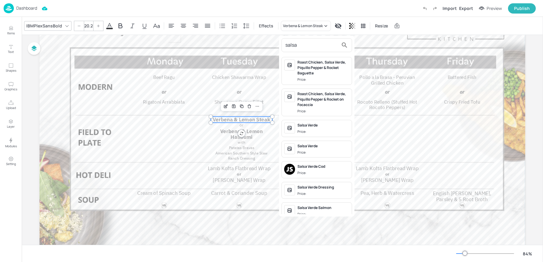
type input "salsa"
click at [307, 127] on div "Salsa Verde" at bounding box center [323, 125] width 52 height 5
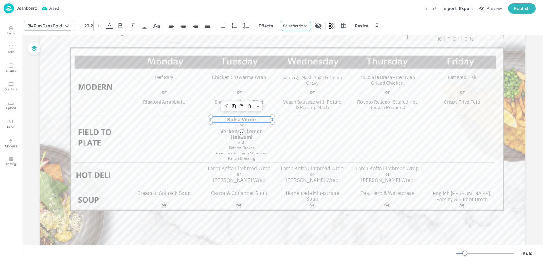
click at [287, 24] on div "Salsa Verde" at bounding box center [293, 25] width 20 height 5
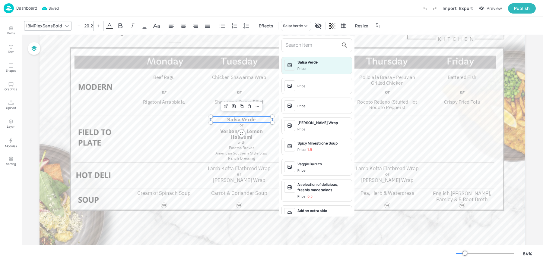
click at [292, 46] on input "text" at bounding box center [311, 45] width 53 height 10
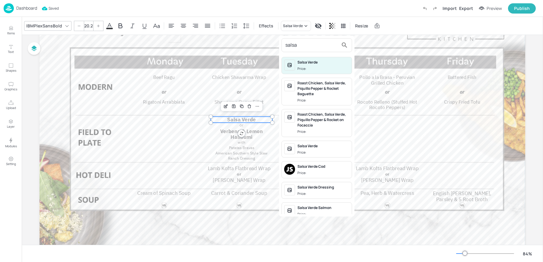
type input "salsa"
click at [308, 165] on div "Salsa Verde Cod" at bounding box center [323, 166] width 52 height 5
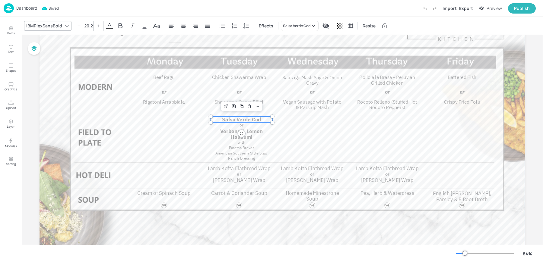
click at [228, 135] on p "Verbena & Lemon Halloumi" at bounding box center [242, 134] width 62 height 12
type input "20.2"
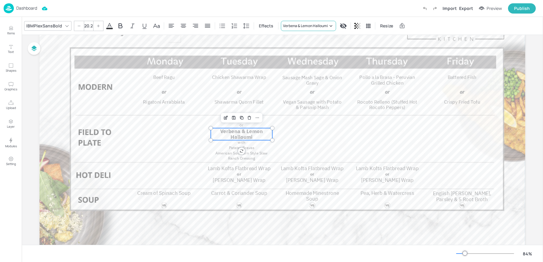
click at [299, 30] on div "Verbena & Lemon Halloumi" at bounding box center [308, 26] width 55 height 10
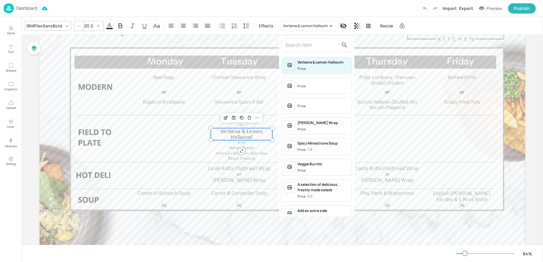
click at [296, 49] on input "text" at bounding box center [311, 45] width 53 height 10
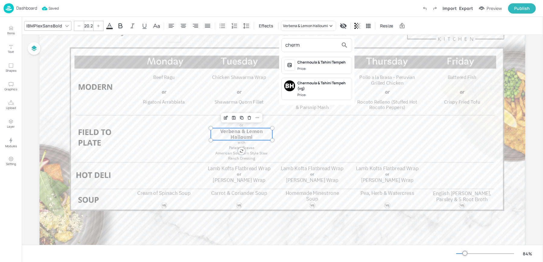
type input "cherm"
click at [312, 68] on span "Price:" at bounding box center [323, 68] width 52 height 5
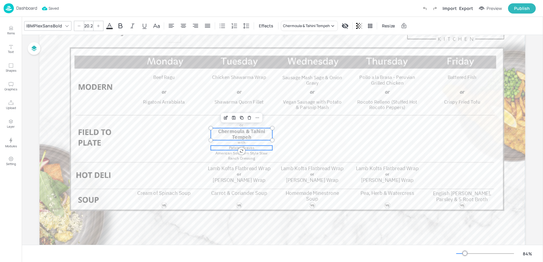
click at [229, 149] on span "Patatas Bravas" at bounding box center [241, 148] width 25 height 5
type input "15"
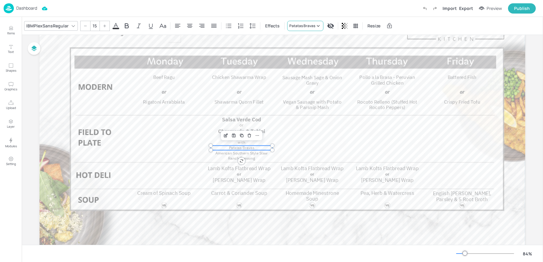
click at [304, 24] on div "Patatas Bravas" at bounding box center [302, 25] width 26 height 5
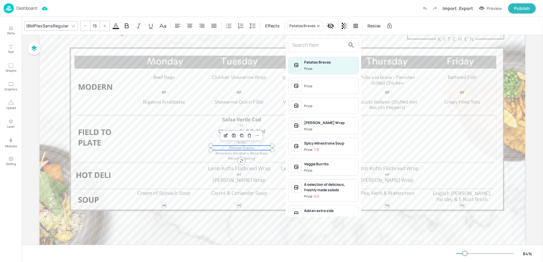
click at [304, 52] on div at bounding box center [323, 45] width 71 height 14
click at [298, 46] on input "text" at bounding box center [318, 45] width 53 height 10
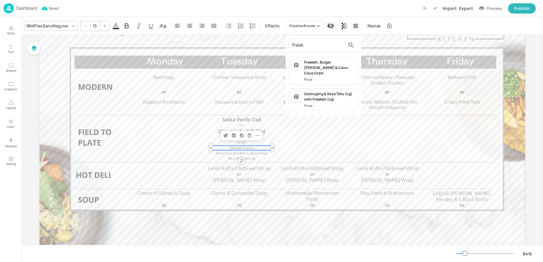
type input "freek"
click at [310, 66] on div "Freekeh, Bulgar Wheet & Cous-Cous Grain" at bounding box center [330, 68] width 52 height 16
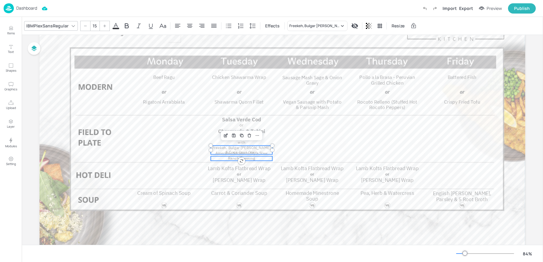
click at [227, 158] on p "Ranch Dressing" at bounding box center [242, 159] width 62 height 5
click at [229, 154] on span "American Southern Style Slaw" at bounding box center [241, 153] width 52 height 5
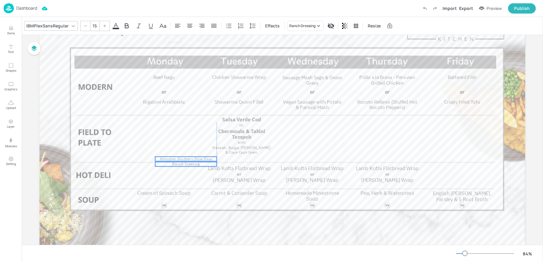
drag, startPoint x: 229, startPoint y: 154, endPoint x: 175, endPoint y: 160, distance: 54.9
click at [175, 160] on span "American Southern Style Slaw" at bounding box center [186, 159] width 52 height 5
click at [240, 120] on span "Salsa Verde Cod" at bounding box center [241, 119] width 39 height 7
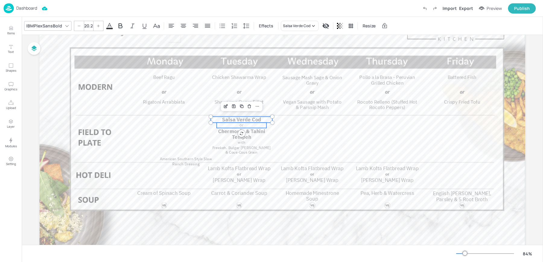
click at [240, 125] on span "or" at bounding box center [242, 124] width 4 height 5
click at [232, 132] on span "Chermoula & Tahini Tempeh" at bounding box center [241, 134] width 47 height 13
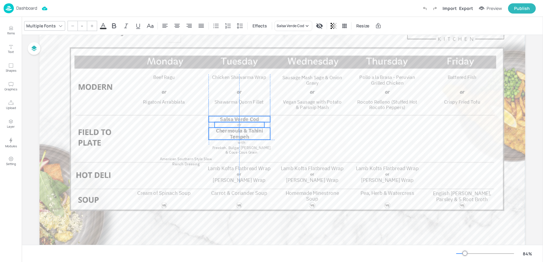
click at [224, 119] on span "Salsa Verde Cod" at bounding box center [239, 119] width 39 height 7
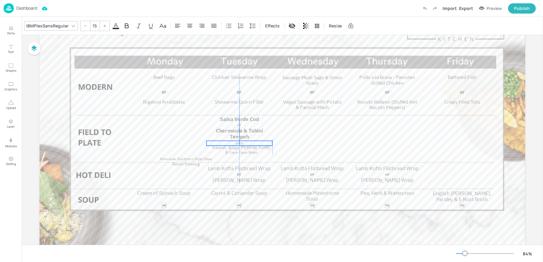
click at [234, 143] on p "with" at bounding box center [240, 143] width 66 height 5
click at [231, 149] on span "Freekeh, Bulgar Wheet & Cous-Cous Grain" at bounding box center [239, 150] width 59 height 9
drag, startPoint x: 207, startPoint y: 151, endPoint x: 202, endPoint y: 151, distance: 4.2
click at [202, 151] on div at bounding box center [204, 150] width 5 height 9
drag, startPoint x: 269, startPoint y: 150, endPoint x: 275, endPoint y: 149, distance: 6.4
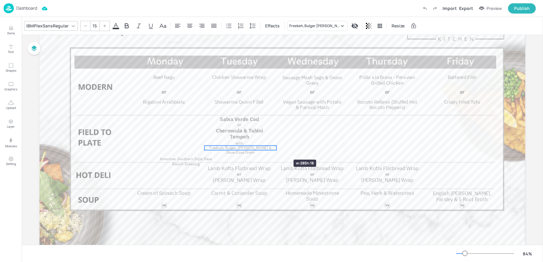
click at [275, 149] on div "Lamb Kofta Flatbread Wrap Fajita Halloumi Wrap or Lamb Kofta Flatbread Wrap Faj…" at bounding box center [283, 140] width 486 height 273
drag, startPoint x: 171, startPoint y: 158, endPoint x: 226, endPoint y: 152, distance: 55.9
click at [226, 152] on span "American Southern Style Slaw" at bounding box center [242, 152] width 52 height 5
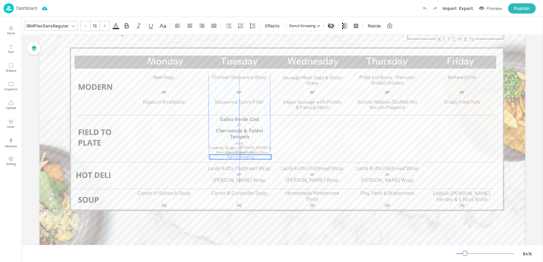
drag, startPoint x: 184, startPoint y: 164, endPoint x: 238, endPoint y: 157, distance: 54.1
click at [238, 157] on span "Ranch Dressing" at bounding box center [240, 157] width 27 height 5
click at [214, 148] on span "Freekeh, Bulgar Wheet & Cous-Cous Grain" at bounding box center [240, 150] width 62 height 9
click at [221, 154] on span "American Southern Style Slaw" at bounding box center [242, 152] width 52 height 5
type input "15"
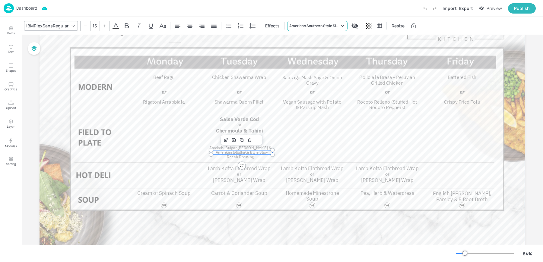
click at [312, 27] on div "American Southern Style Slaw" at bounding box center [314, 25] width 50 height 5
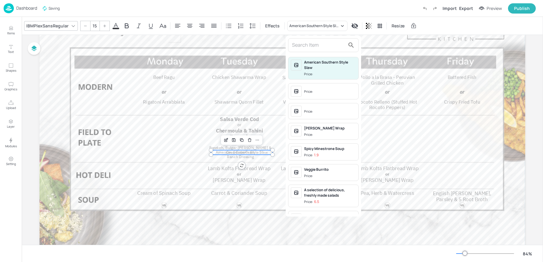
click at [315, 46] on input "text" at bounding box center [318, 45] width 53 height 10
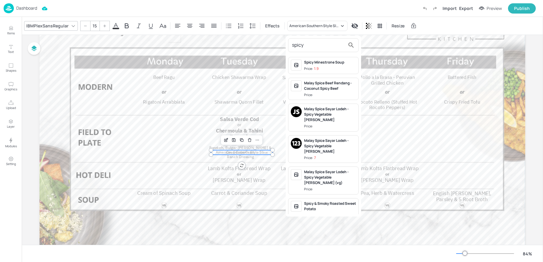
type input "spicy"
click at [328, 201] on div "Spicy & Smoky Roasted Sweet Potato" at bounding box center [330, 206] width 52 height 11
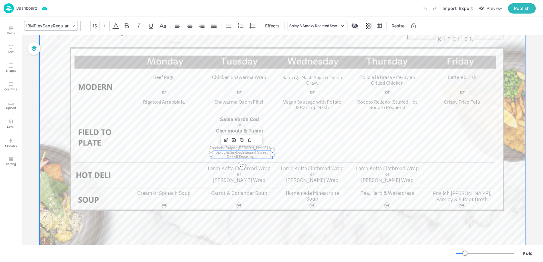
click at [228, 160] on div at bounding box center [283, 140] width 486 height 273
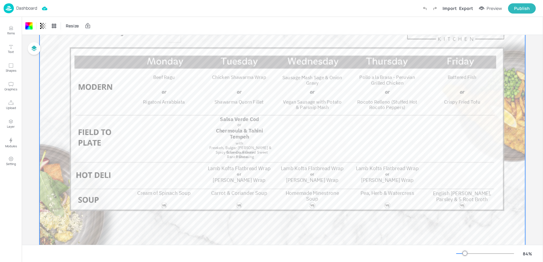
click at [228, 160] on div at bounding box center [283, 140] width 486 height 273
click at [120, 23] on div "Resize" at bounding box center [282, 26] width 521 height 18
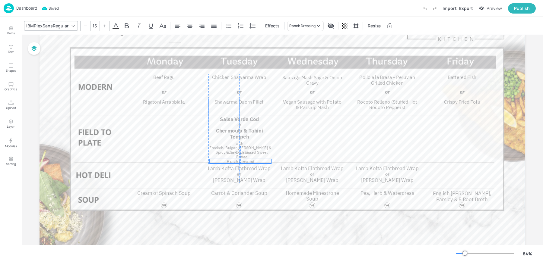
drag, startPoint x: 244, startPoint y: 158, endPoint x: 242, endPoint y: 163, distance: 5.1
click at [242, 163] on span "Ranch Dressing" at bounding box center [240, 161] width 27 height 5
click at [300, 27] on div "Ranch Dressing" at bounding box center [302, 25] width 26 height 5
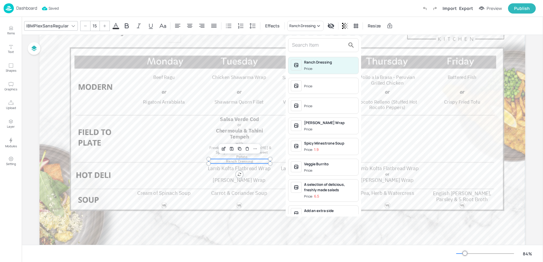
click at [302, 43] on input "text" at bounding box center [318, 45] width 53 height 10
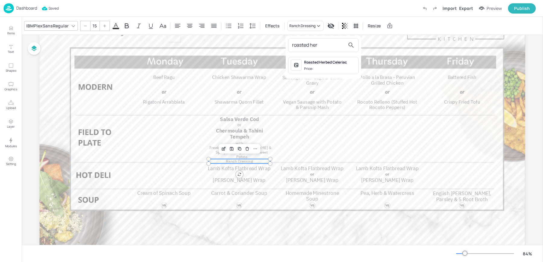
type input "roasted her"
click at [312, 66] on div "Price:" at bounding box center [309, 68] width 10 height 5
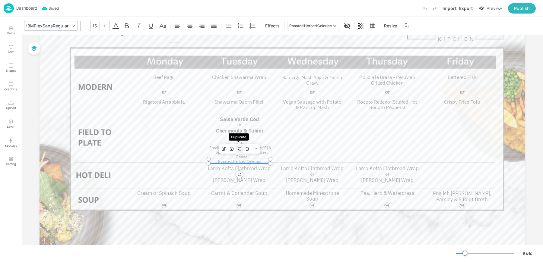
click at [239, 148] on icon "Duplicate" at bounding box center [239, 149] width 5 height 5
type input "--"
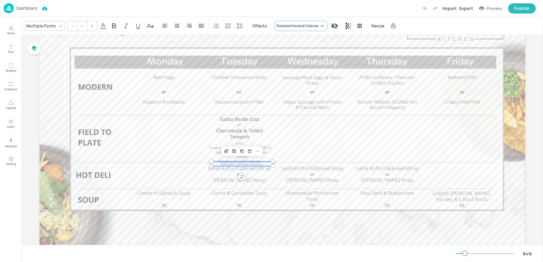
click at [292, 27] on div "Roasted Herbed Celeriac" at bounding box center [298, 25] width 43 height 5
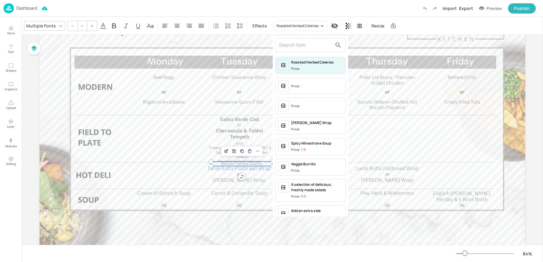
click at [295, 27] on div at bounding box center [271, 131] width 543 height 262
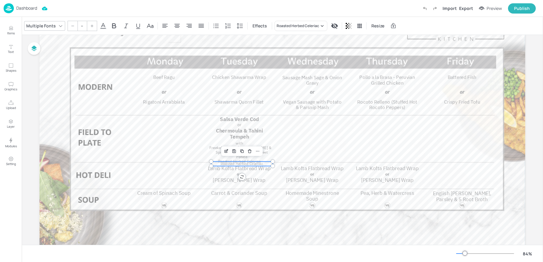
click at [295, 27] on div "Roasted Herbed Celeriac" at bounding box center [298, 25] width 43 height 5
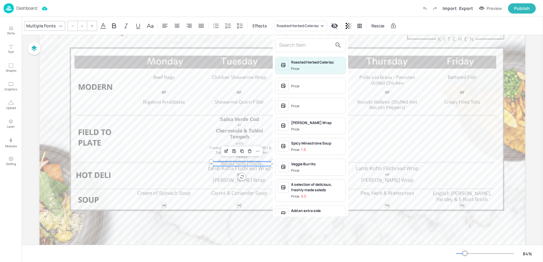
click at [295, 27] on div at bounding box center [271, 131] width 543 height 262
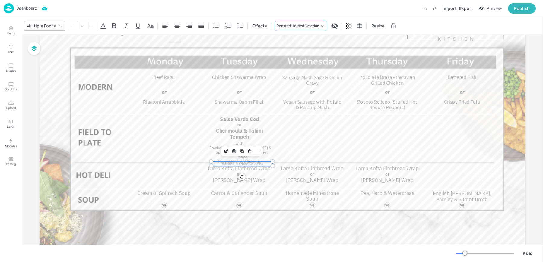
click at [296, 27] on div "Roasted Herbed Celeriac" at bounding box center [298, 25] width 43 height 5
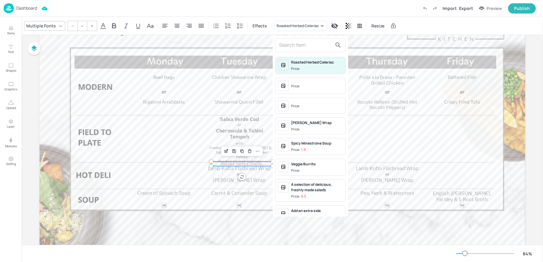
click at [293, 44] on input "text" at bounding box center [305, 45] width 53 height 10
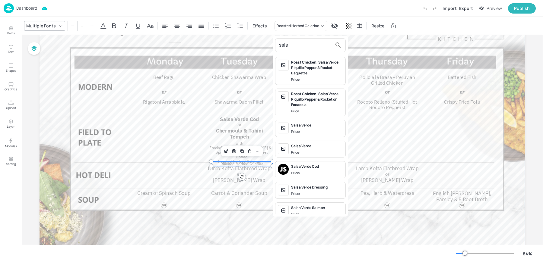
type input "sals"
click at [296, 132] on div "Price:" at bounding box center [296, 131] width 10 height 5
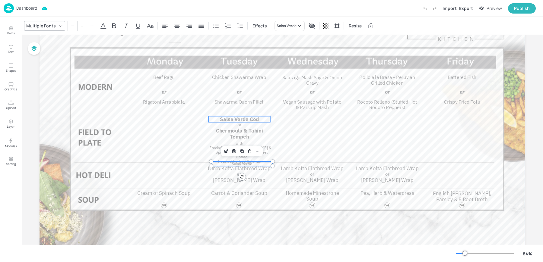
click at [229, 116] on span "Salsa Verde Cod" at bounding box center [239, 119] width 39 height 7
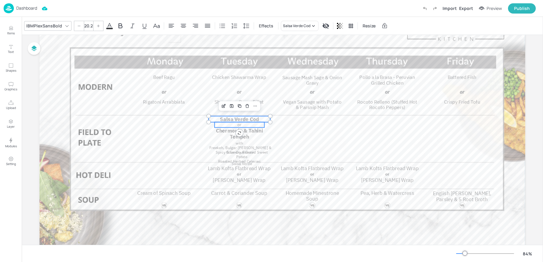
click at [234, 126] on p "or" at bounding box center [239, 124] width 50 height 5
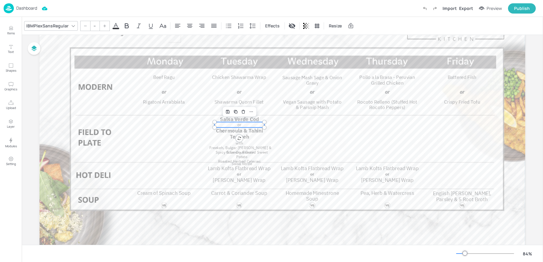
type input "17"
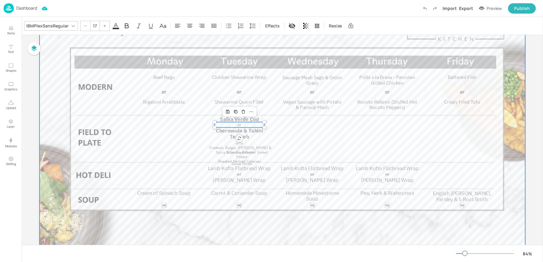
click at [291, 135] on div at bounding box center [283, 140] width 486 height 273
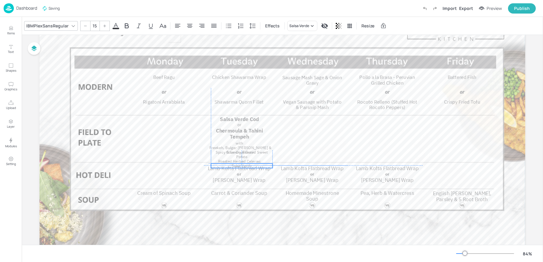
click at [248, 165] on span "Salsa Verde" at bounding box center [242, 166] width 20 height 5
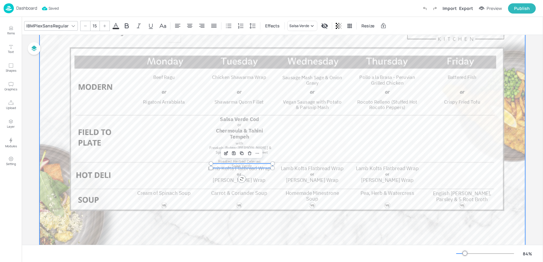
click at [288, 145] on div at bounding box center [283, 140] width 486 height 273
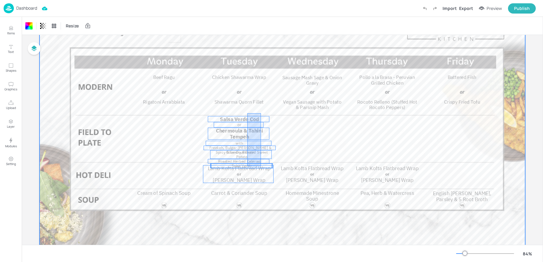
drag, startPoint x: 261, startPoint y: 113, endPoint x: 247, endPoint y: 167, distance: 55.2
click at [247, 4] on div "Lamb Kofta Flatbread Wrap Fajita Halloumi Wrap or Lamb Kofta Flatbread Wrap Faj…" at bounding box center [283, 4] width 486 height 0
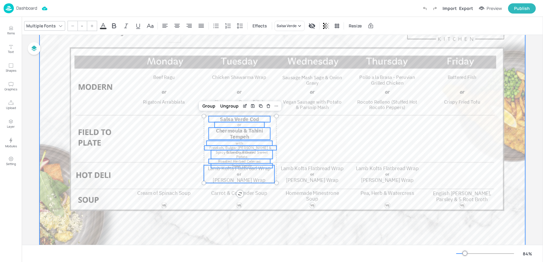
click at [307, 130] on div at bounding box center [283, 140] width 486 height 273
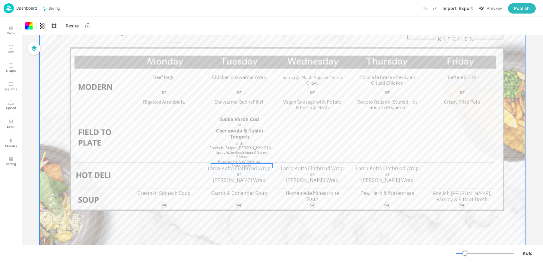
click at [248, 165] on span "Salsa Verde" at bounding box center [242, 166] width 20 height 5
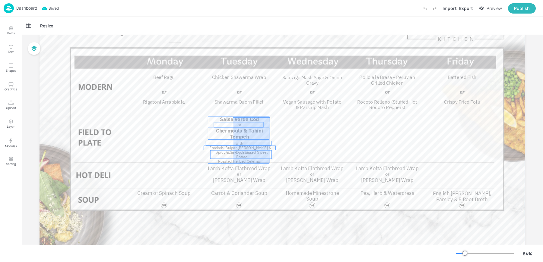
drag, startPoint x: 270, startPoint y: 163, endPoint x: 233, endPoint y: 117, distance: 58.9
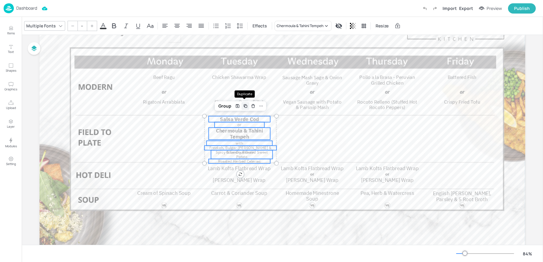
click at [242, 105] on div "Duplicate" at bounding box center [246, 106] width 8 height 8
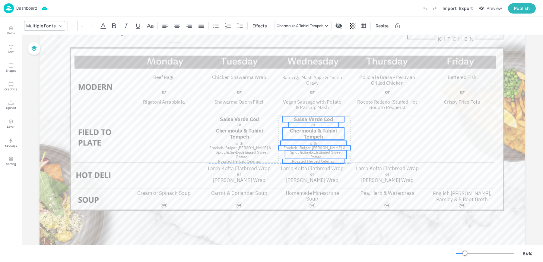
drag, startPoint x: 237, startPoint y: 122, endPoint x: 308, endPoint y: 119, distance: 71.6
click at [308, 119] on span "Salsa Verde Cod" at bounding box center [313, 119] width 39 height 7
click at [319, 106] on icon "Duplicate" at bounding box center [319, 106] width 5 height 5
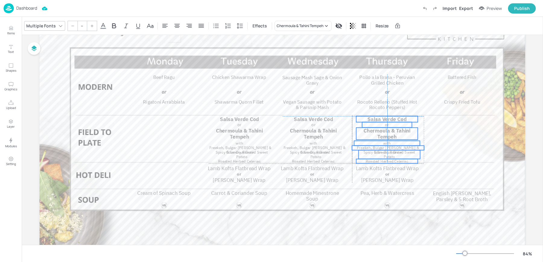
drag, startPoint x: 312, startPoint y: 123, endPoint x: 382, endPoint y: 119, distance: 70.7
click at [382, 119] on span "Salsa Verde Cod" at bounding box center [386, 119] width 39 height 7
click at [397, 119] on span "Salsa Verde Cod" at bounding box center [388, 119] width 39 height 7
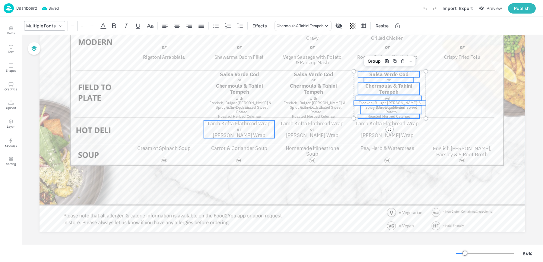
click at [244, 124] on span "Lamb Kofta Flatbread Wrap" at bounding box center [239, 123] width 63 height 7
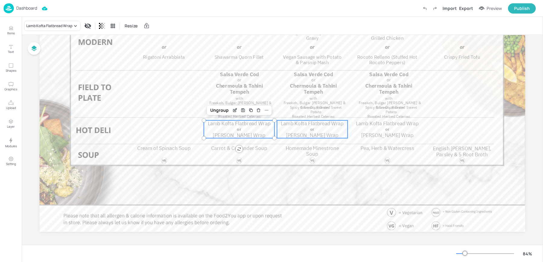
click at [315, 127] on p "or" at bounding box center [313, 129] width 50 height 5
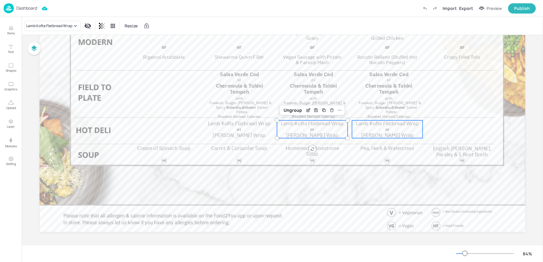
click at [364, 125] on span "Lamb Kofta Flatbread Wrap" at bounding box center [387, 123] width 63 height 7
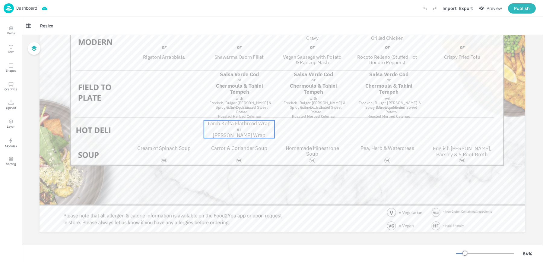
click at [224, 126] on span "Lamb Kofta Flatbread Wrap" at bounding box center [239, 123] width 63 height 7
click at [220, 111] on div "Ungroup" at bounding box center [219, 110] width 23 height 8
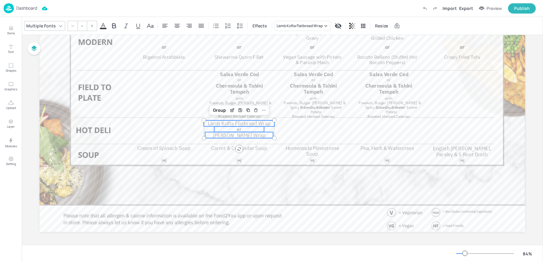
click at [214, 125] on span "Lamb Kofta Flatbread Wrap" at bounding box center [239, 123] width 63 height 7
type input "20.2"
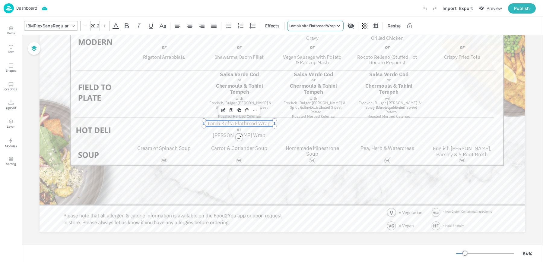
click at [309, 24] on div "Lamb Kofta Flatbread Wrap" at bounding box center [312, 25] width 46 height 5
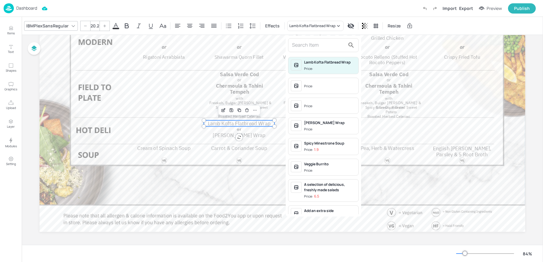
click at [311, 43] on input "text" at bounding box center [318, 45] width 53 height 10
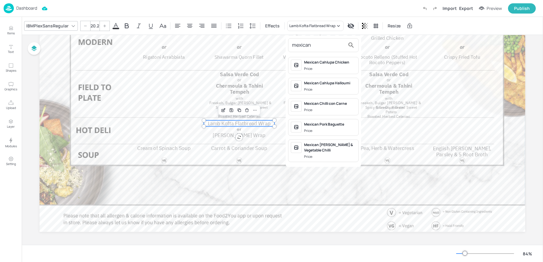
type input "mexican"
click at [317, 67] on span "Price:" at bounding box center [330, 68] width 52 height 5
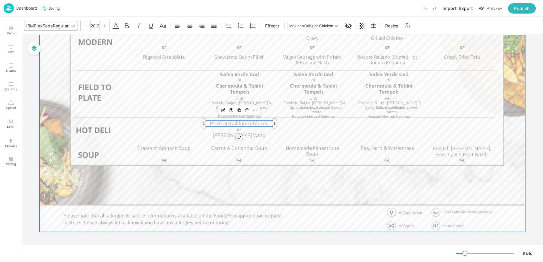
click at [224, 139] on div at bounding box center [283, 95] width 486 height 273
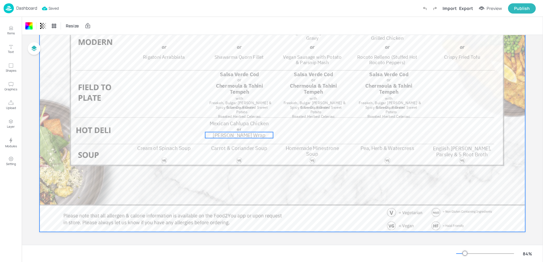
click at [220, 135] on span "[PERSON_NAME] Wrap" at bounding box center [239, 135] width 52 height 7
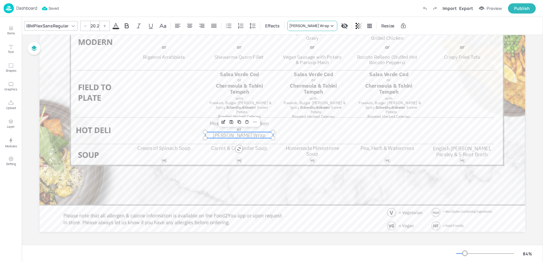
click at [313, 28] on div "[PERSON_NAME] Wrap" at bounding box center [309, 25] width 40 height 5
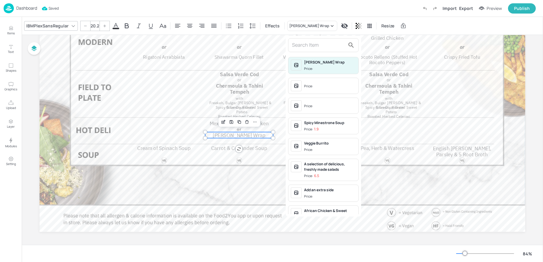
click at [299, 44] on input "text" at bounding box center [318, 45] width 53 height 10
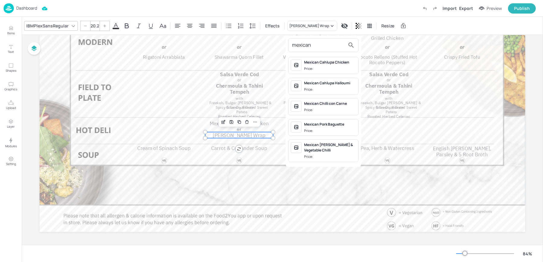
type input "mexican"
click at [323, 89] on span "Price:" at bounding box center [330, 89] width 52 height 5
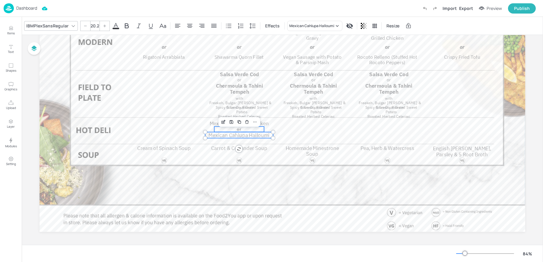
click at [235, 130] on p "or" at bounding box center [239, 129] width 50 height 5
type input "--"
click at [216, 124] on span "Mexican Cahlupa Chicken" at bounding box center [239, 123] width 59 height 7
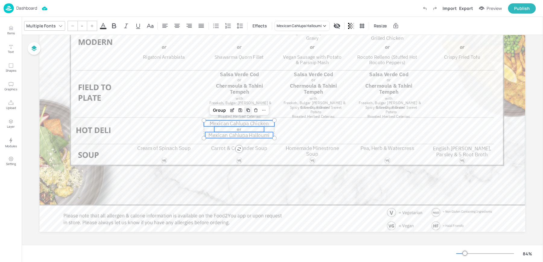
click at [247, 110] on icon "Duplicate" at bounding box center [248, 111] width 2 height 2
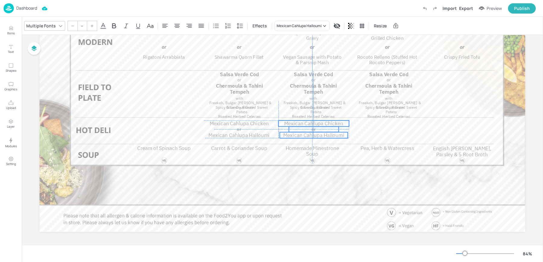
drag, startPoint x: 240, startPoint y: 126, endPoint x: 311, endPoint y: 122, distance: 71.6
click at [311, 122] on span "Mexican Cahlupa Chicken" at bounding box center [313, 123] width 59 height 7
click at [322, 110] on icon "Duplicate" at bounding box center [322, 110] width 5 height 5
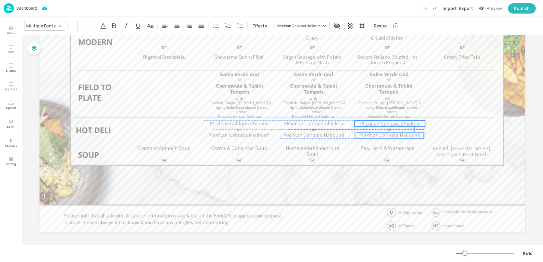
drag, startPoint x: 312, startPoint y: 126, endPoint x: 385, endPoint y: 123, distance: 72.7
click at [385, 123] on span "Mexican Cahlupa Chicken" at bounding box center [389, 123] width 59 height 7
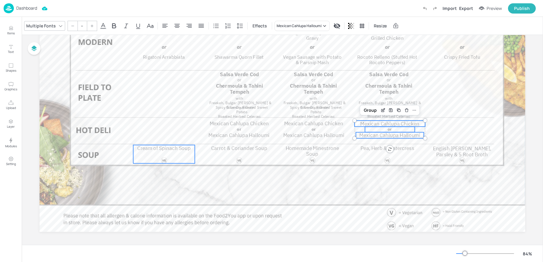
click at [153, 154] on div "Cream of Spinach Soup" at bounding box center [164, 154] width 62 height 18
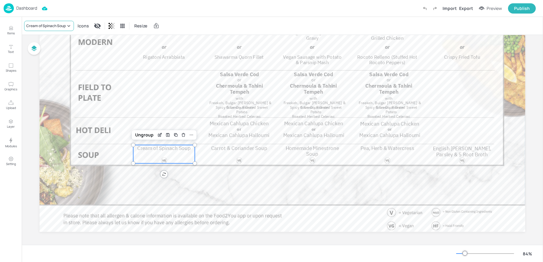
click at [47, 25] on div "Cream of Spinach Soup" at bounding box center [46, 25] width 40 height 5
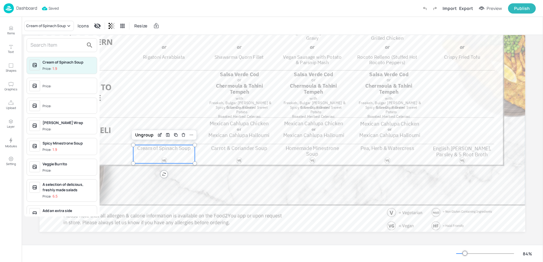
click at [55, 51] on div at bounding box center [62, 45] width 71 height 14
click at [38, 46] on input "text" at bounding box center [56, 45] width 53 height 10
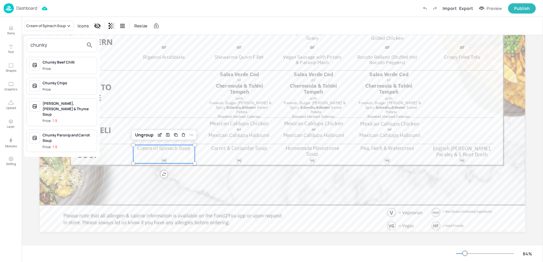
type input "chunky"
click at [48, 106] on div "[PERSON_NAME], [PERSON_NAME] & Thyme Soup" at bounding box center [69, 109] width 52 height 16
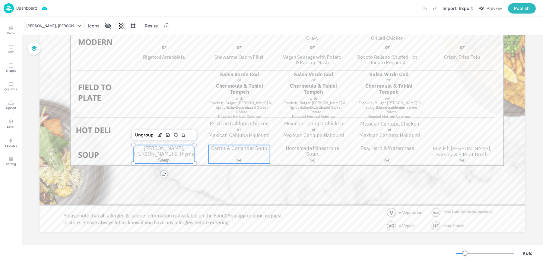
click at [240, 159] on div at bounding box center [239, 161] width 6 height 6
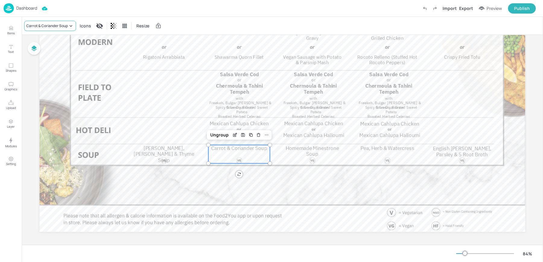
click at [48, 23] on div "Carrot & Coriander Soup" at bounding box center [47, 25] width 42 height 5
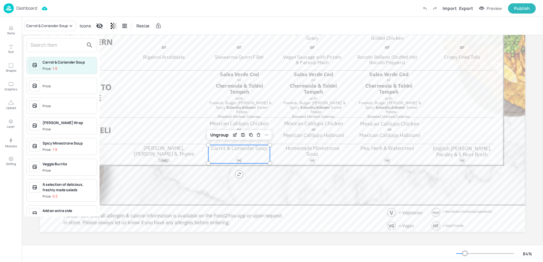
click at [67, 53] on div "Carrot & Coriander Soup Price: 1.9 Price: Price: Fajita Halloumi Wrap Price: Sp…" at bounding box center [61, 126] width 75 height 181
click at [45, 43] on input "text" at bounding box center [56, 45] width 53 height 10
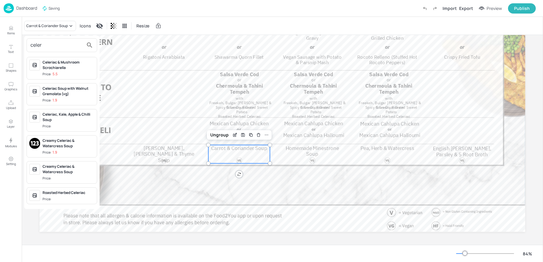
type input "celer"
click at [59, 115] on div "Celeriac, Kale, Apple & Chilli Soup" at bounding box center [69, 117] width 52 height 11
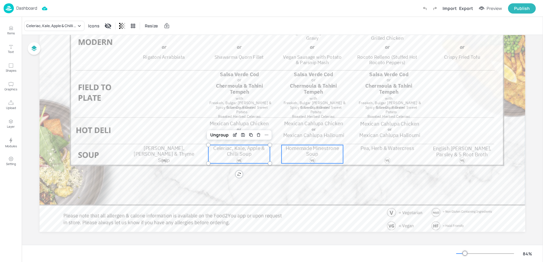
click at [322, 157] on p "Homemade Minestrone Soup" at bounding box center [312, 151] width 62 height 12
click at [47, 30] on div "Homemade Minestrone Soup" at bounding box center [53, 26] width 59 height 10
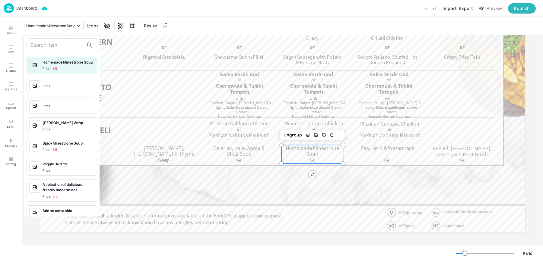
click at [38, 45] on input "text" at bounding box center [56, 45] width 53 height 10
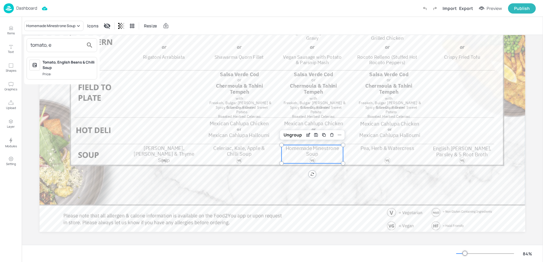
type input "tomato, e"
click at [49, 64] on div "Tomato, English Beans & Chilli Soup" at bounding box center [69, 65] width 52 height 11
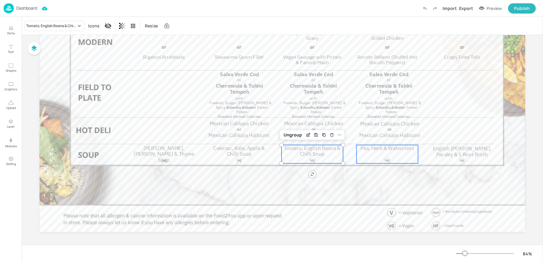
click at [372, 150] on span "Pea, Herb & Watercress" at bounding box center [388, 148] width 54 height 7
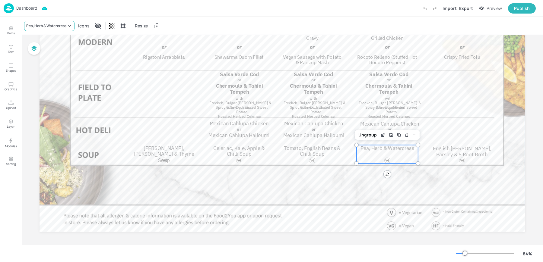
click at [47, 24] on div "Pea, Herb & Watercress" at bounding box center [46, 25] width 40 height 5
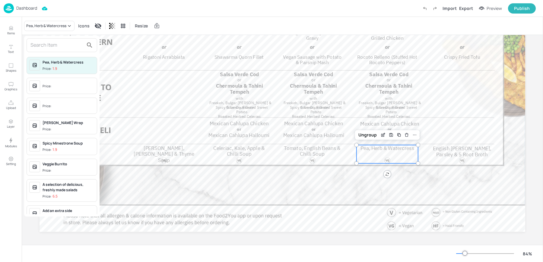
click at [49, 44] on input "text" at bounding box center [56, 45] width 53 height 10
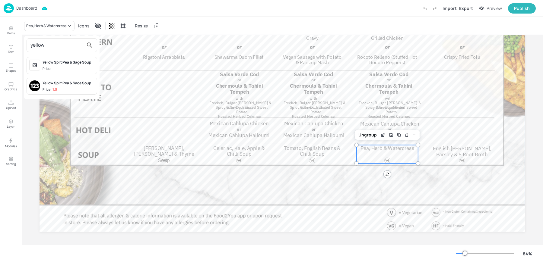
type input "yellow"
click at [67, 68] on span "Price:" at bounding box center [69, 68] width 52 height 5
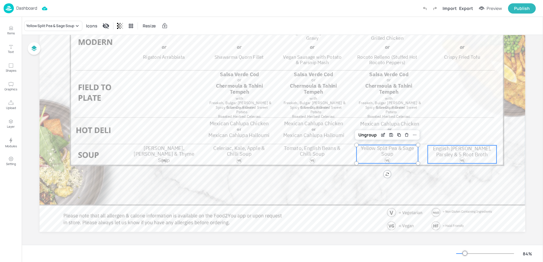
click at [453, 157] on span "English [PERSON_NAME], Parsley & 5 Root Broth" at bounding box center [462, 151] width 59 height 13
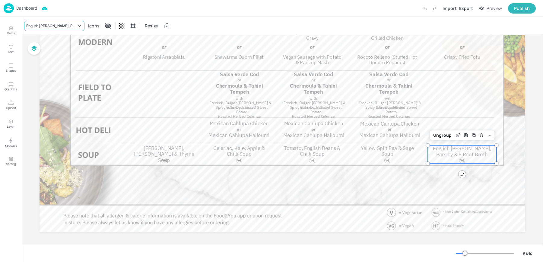
click at [41, 23] on div "English [PERSON_NAME], Parsley & 5 Root Broth" at bounding box center [51, 25] width 50 height 5
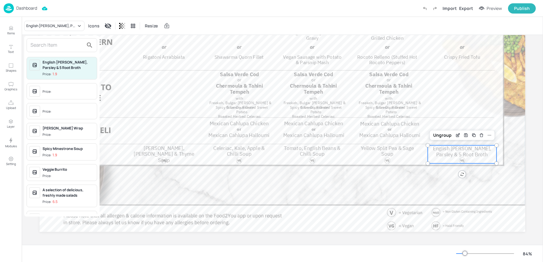
click at [39, 41] on input "text" at bounding box center [56, 45] width 53 height 10
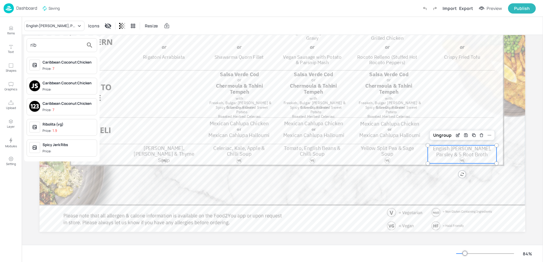
type input "rib"
click at [64, 132] on span "Price: 1.9" at bounding box center [69, 131] width 52 height 5
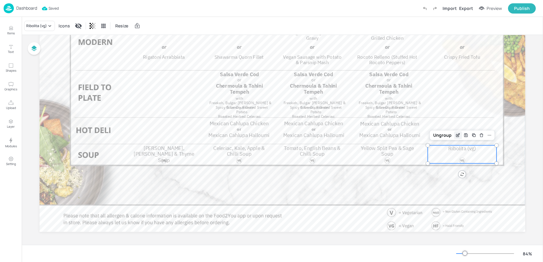
click at [456, 135] on icon "Edit Item" at bounding box center [457, 135] width 3 height 3
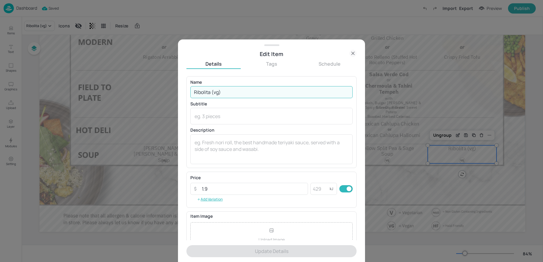
drag, startPoint x: 212, startPoint y: 92, endPoint x: 244, endPoint y: 95, distance: 32.1
click at [244, 95] on input "Ribolita (vg)" at bounding box center [271, 92] width 162 height 12
type input "Ribolita"
click at [186, 246] on button "Update Details" at bounding box center [271, 252] width 170 height 12
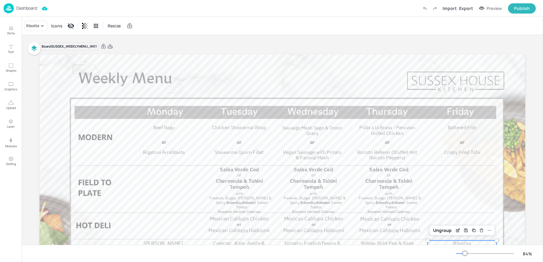
click at [110, 47] on icon at bounding box center [109, 46] width 5 height 6
click at [265, 21] on div "Resize" at bounding box center [282, 26] width 521 height 18
click at [11, 5] on img at bounding box center [9, 8] width 10 height 10
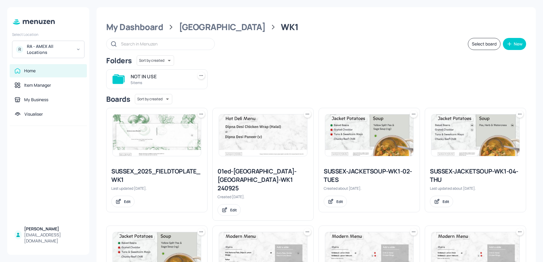
scroll to position [283, 0]
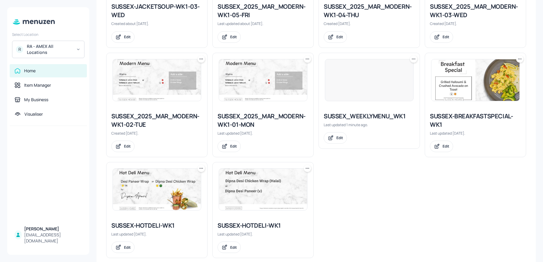
click at [442, 96] on div at bounding box center [475, 80] width 101 height 54
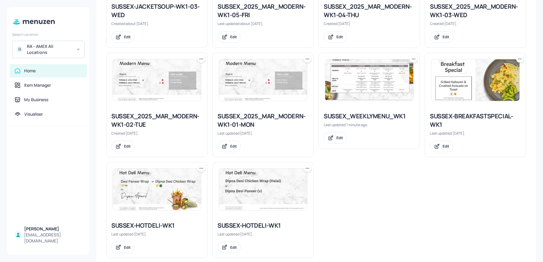
click at [449, 78] on img at bounding box center [475, 80] width 88 height 42
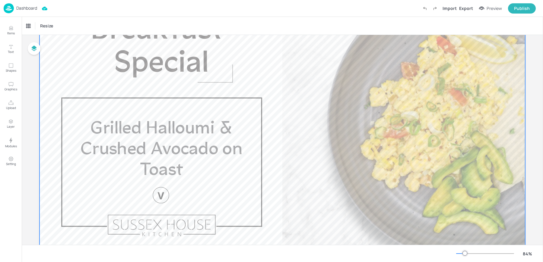
scroll to position [97, 0]
